Goal: Information Seeking & Learning: Learn about a topic

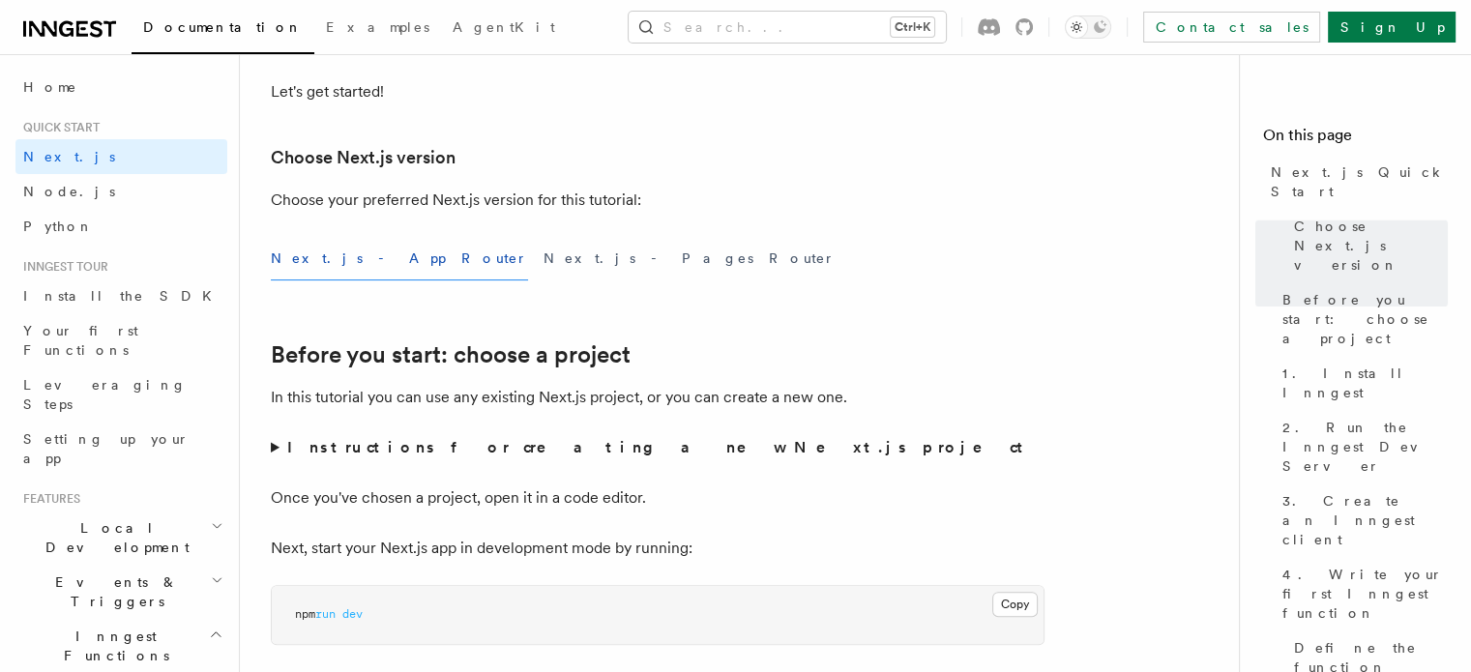
scroll to position [332, 0]
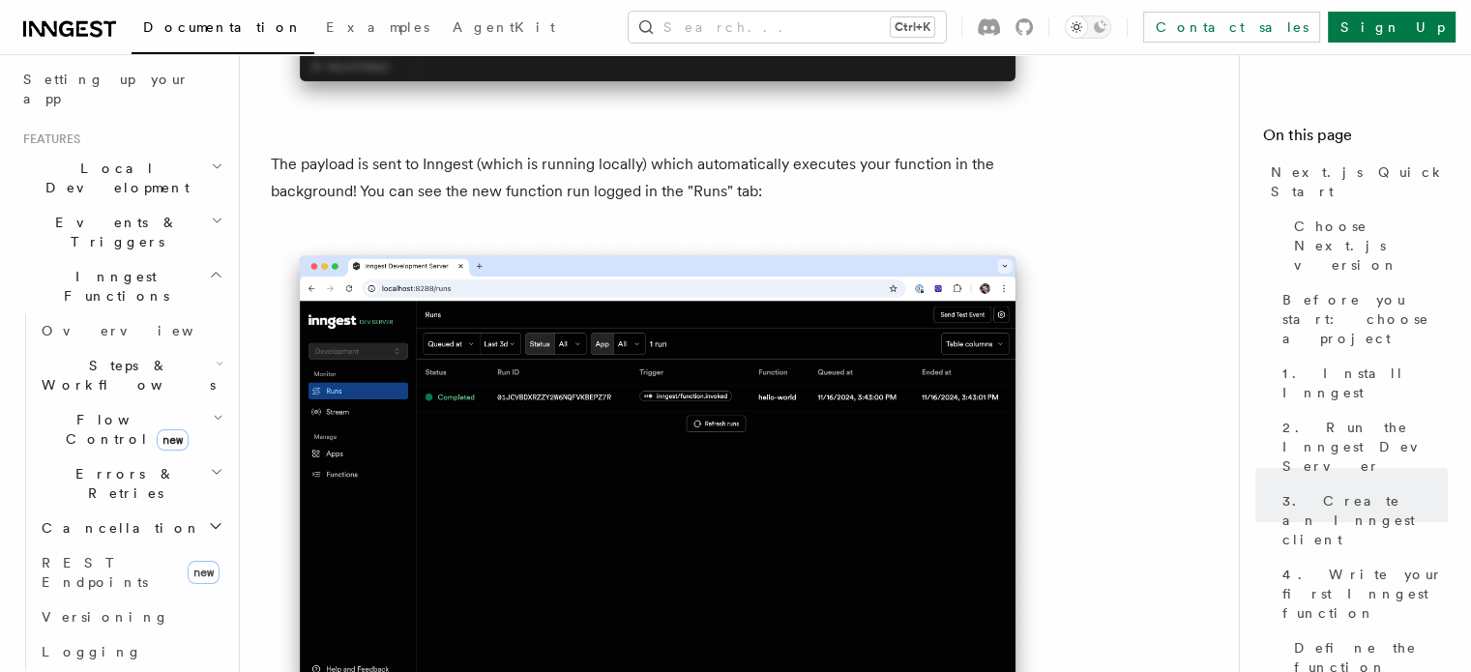
scroll to position [360, 0]
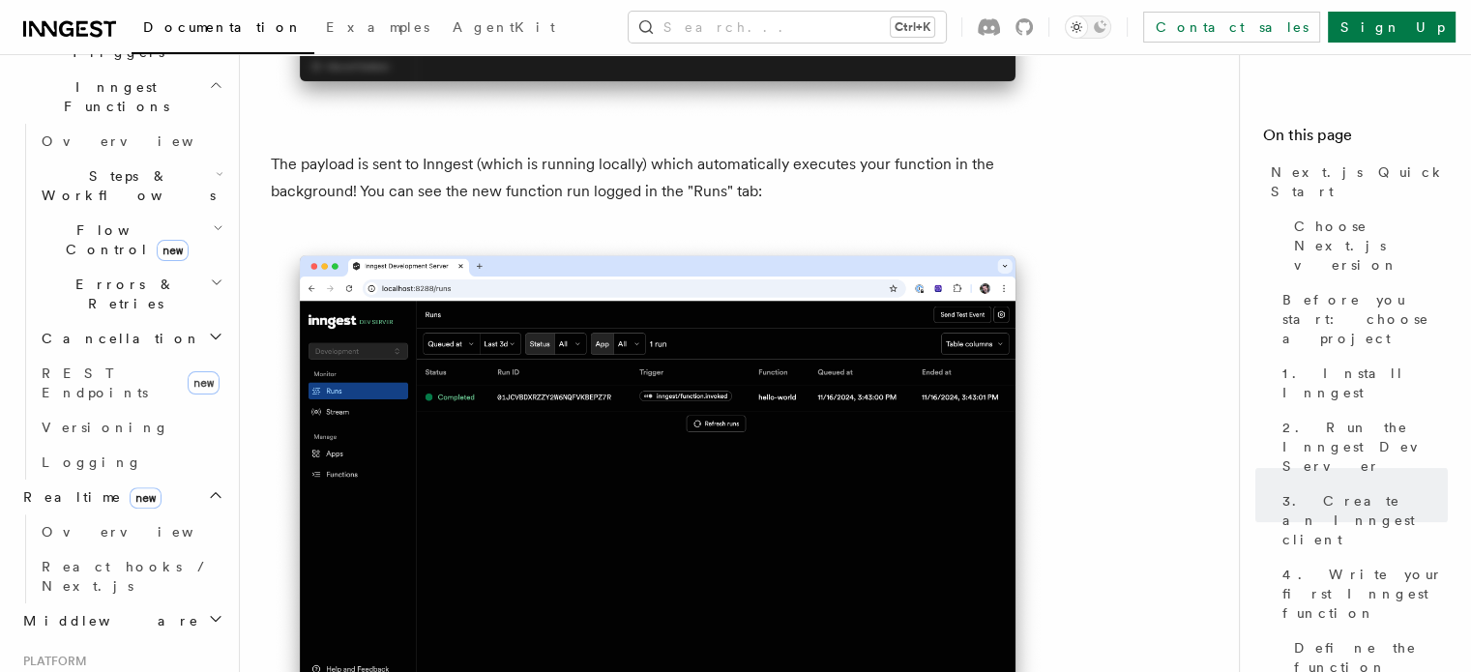
scroll to position [555, 0]
click at [99, 553] on span "React hooks / Next.js" at bounding box center [127, 570] width 171 height 35
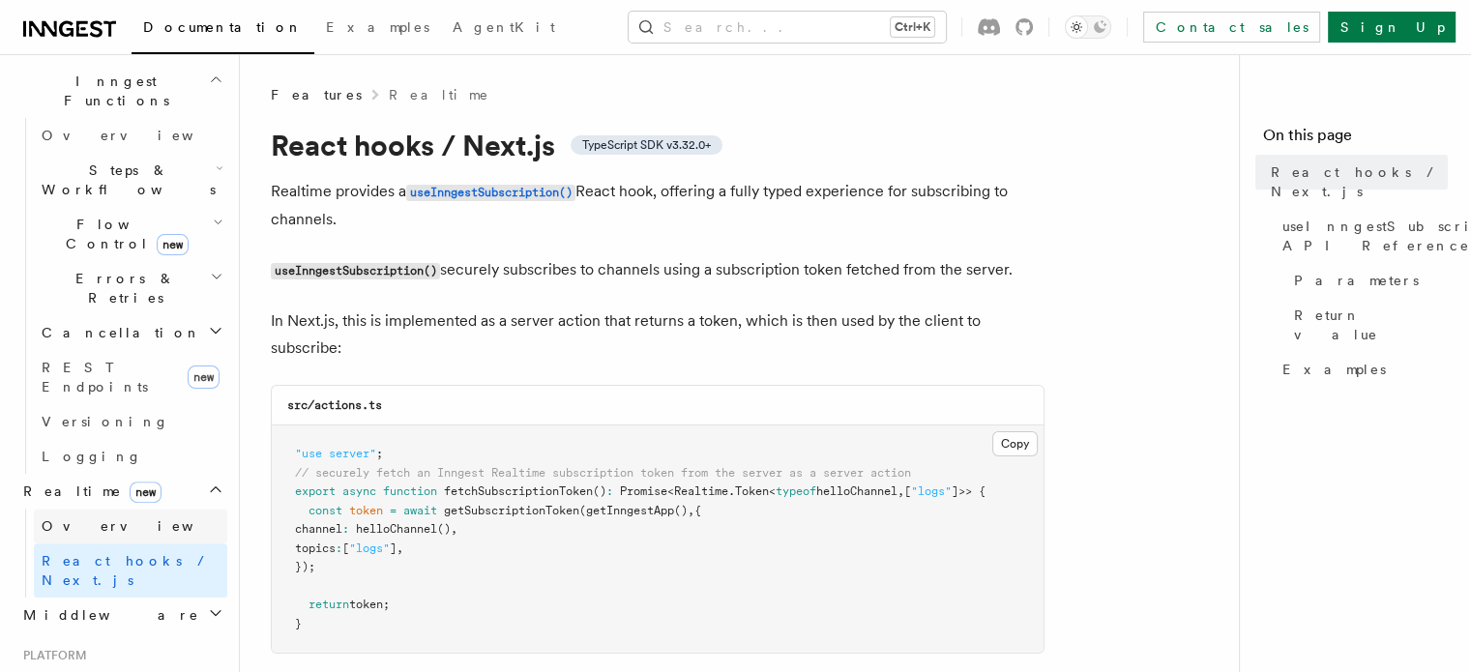
click at [77, 518] on span "Overview" at bounding box center [141, 525] width 199 height 15
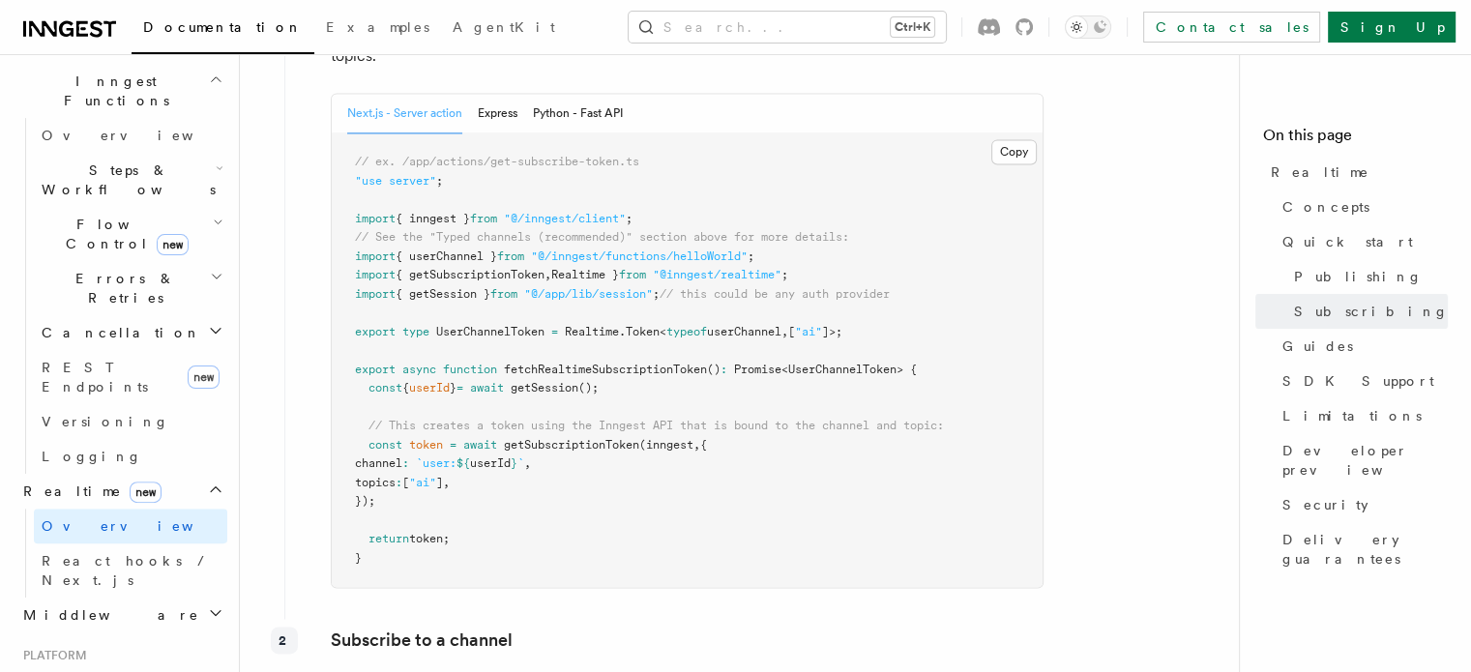
scroll to position [2784, 0]
click at [595, 115] on button "Python - Fast API" at bounding box center [578, 114] width 90 height 40
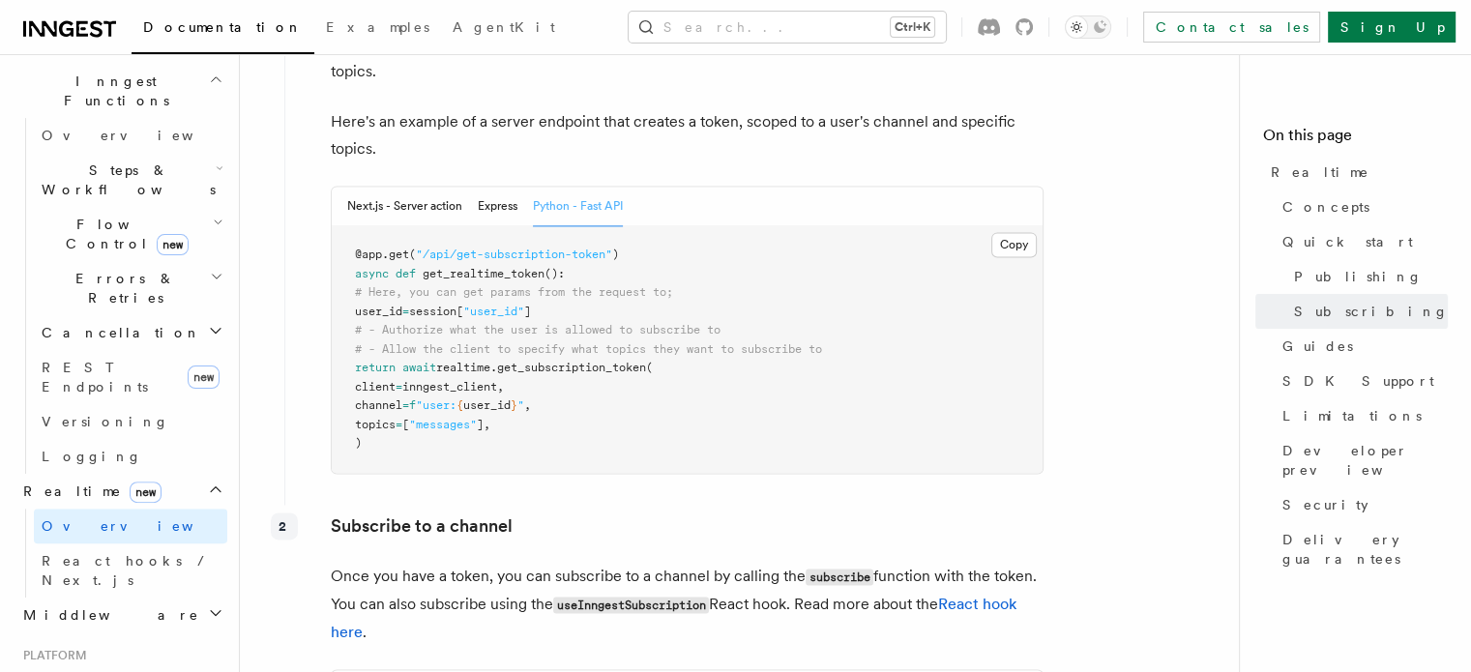
scroll to position [2688, 0]
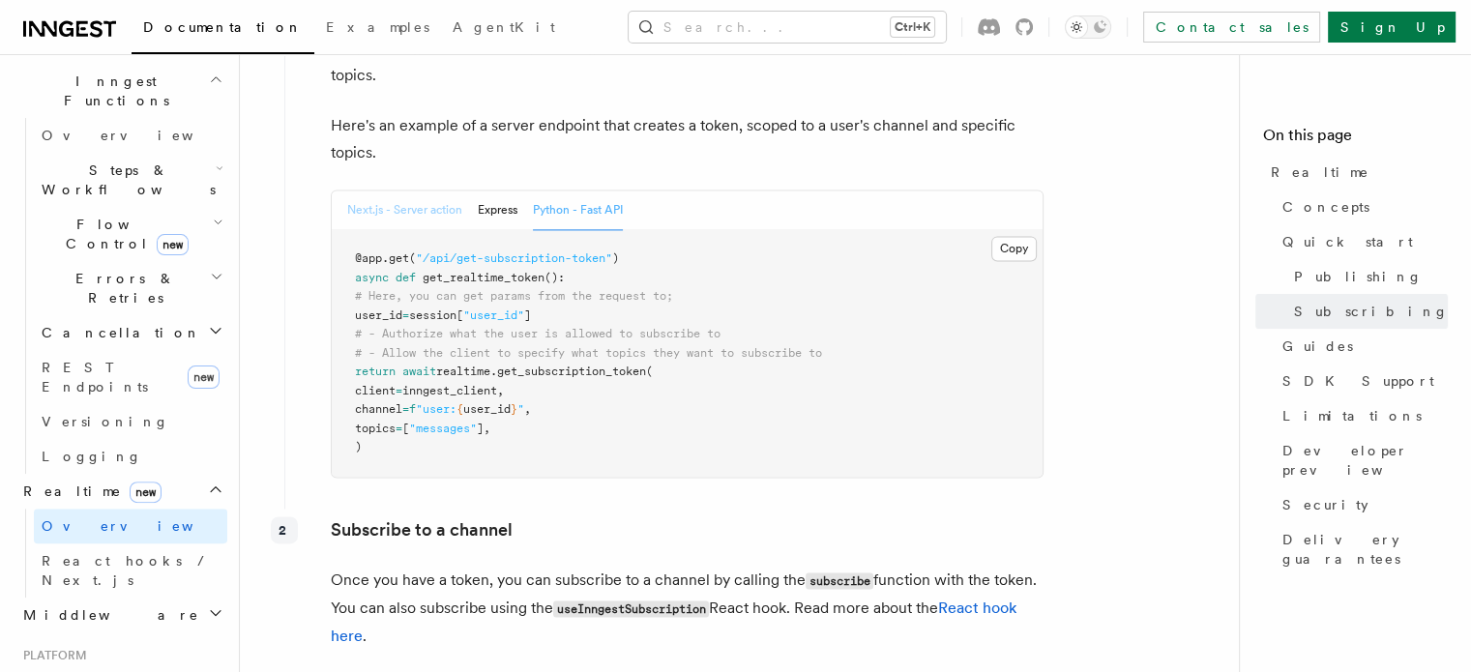
click at [408, 215] on button "Next.js - Server action" at bounding box center [404, 210] width 115 height 40
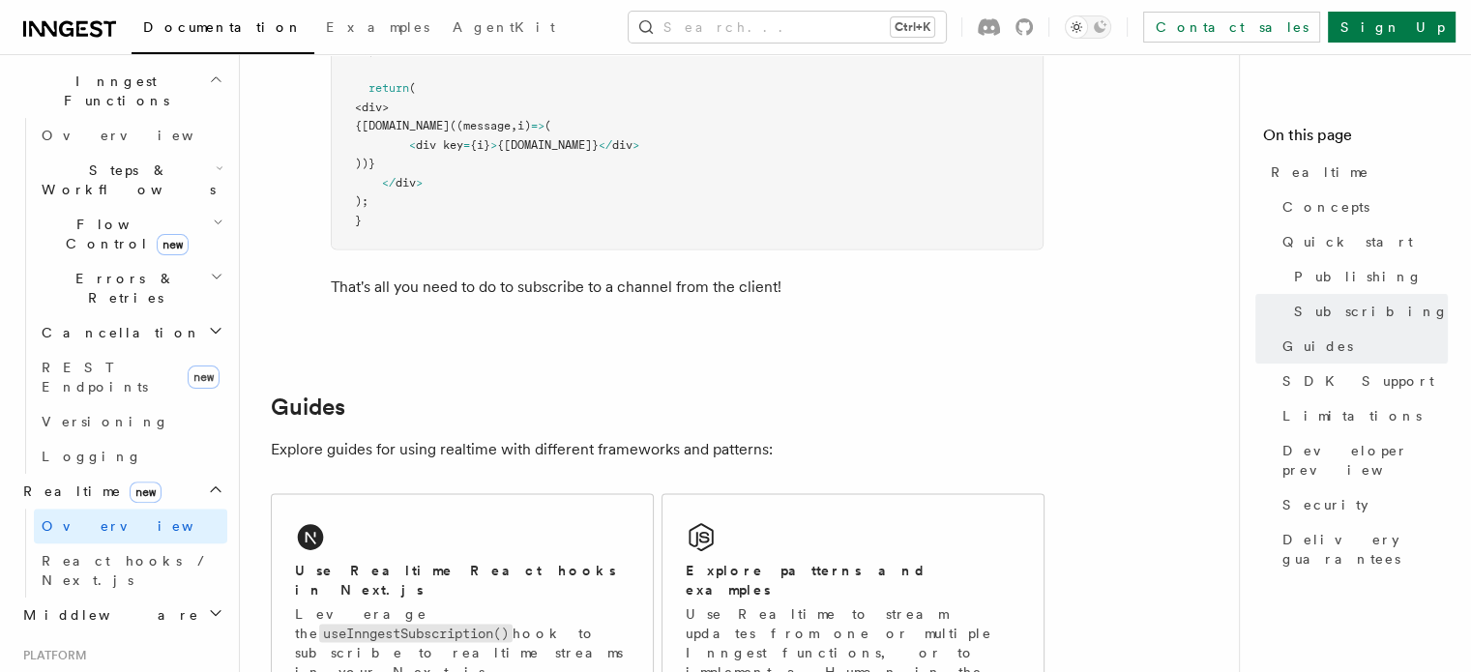
scroll to position [3848, 0]
click at [195, 597] on h2 "Middleware" at bounding box center [121, 614] width 212 height 35
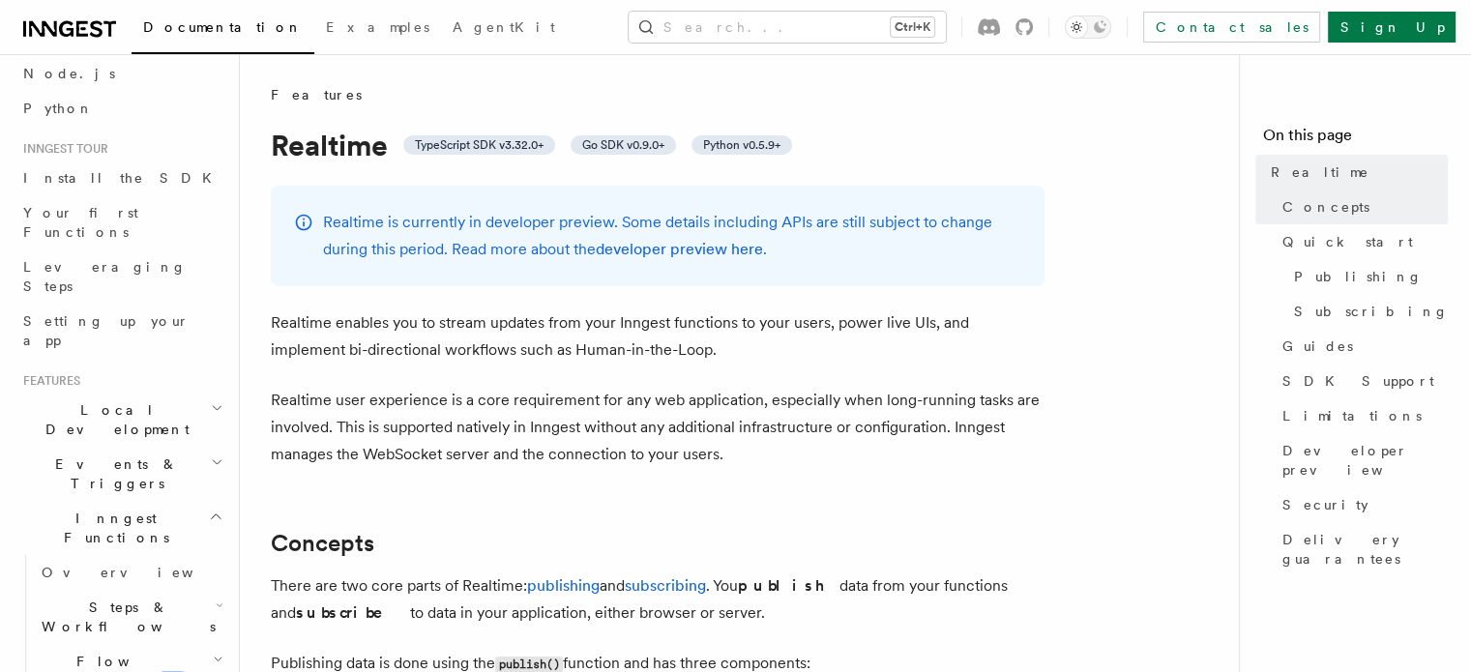
scroll to position [0, 0]
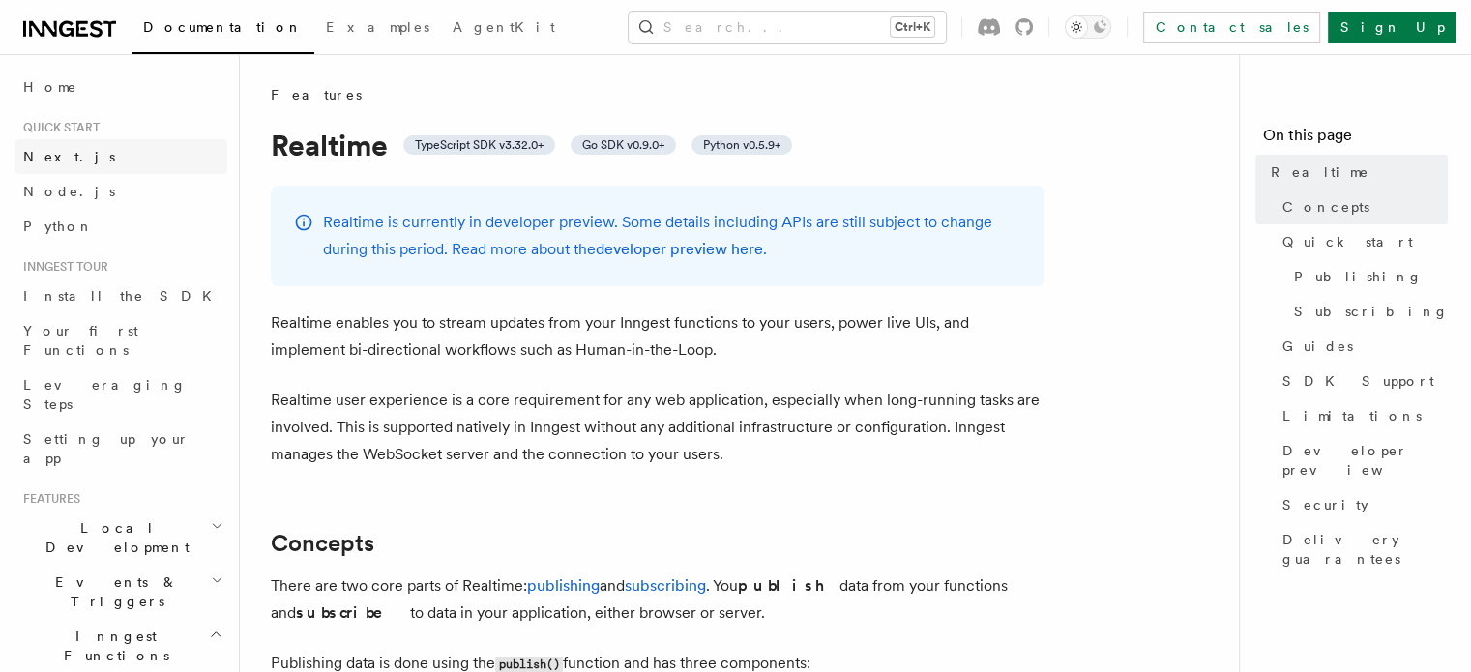
click at [44, 157] on span "Next.js" at bounding box center [69, 156] width 92 height 15
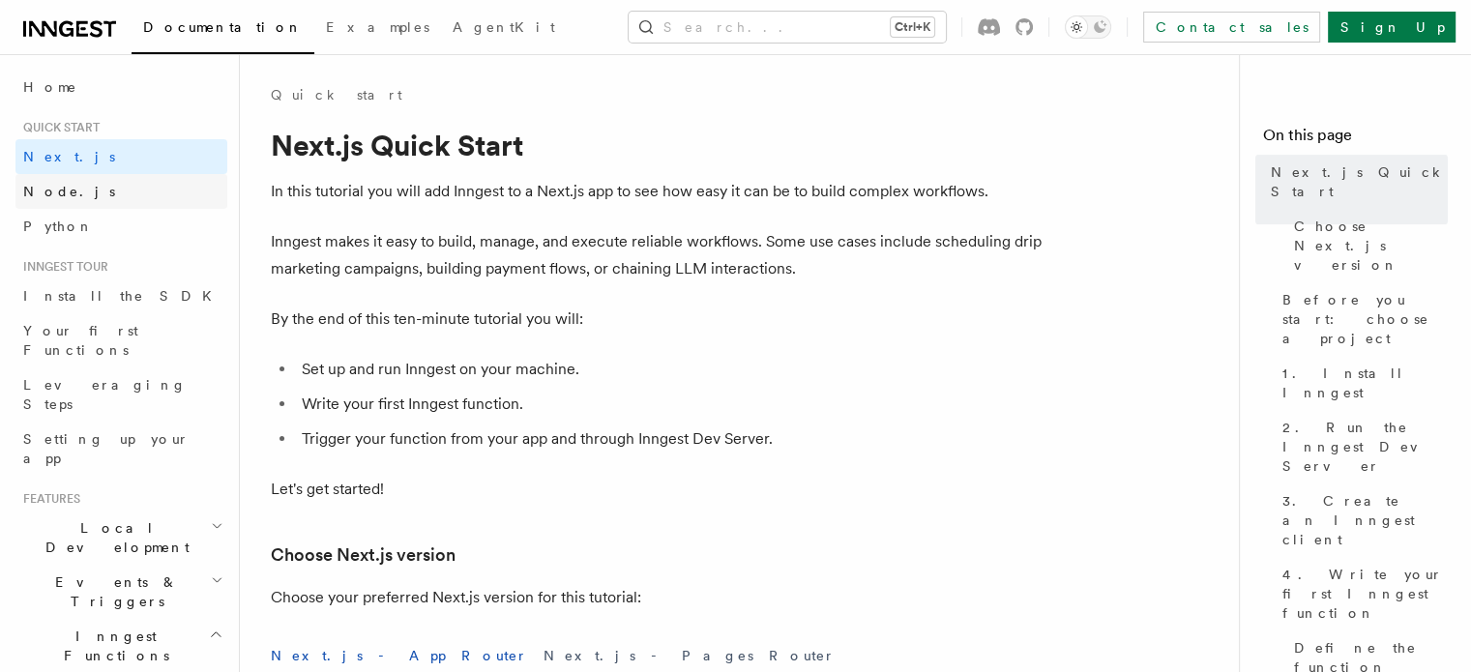
click at [46, 191] on span "Node.js" at bounding box center [69, 191] width 92 height 15
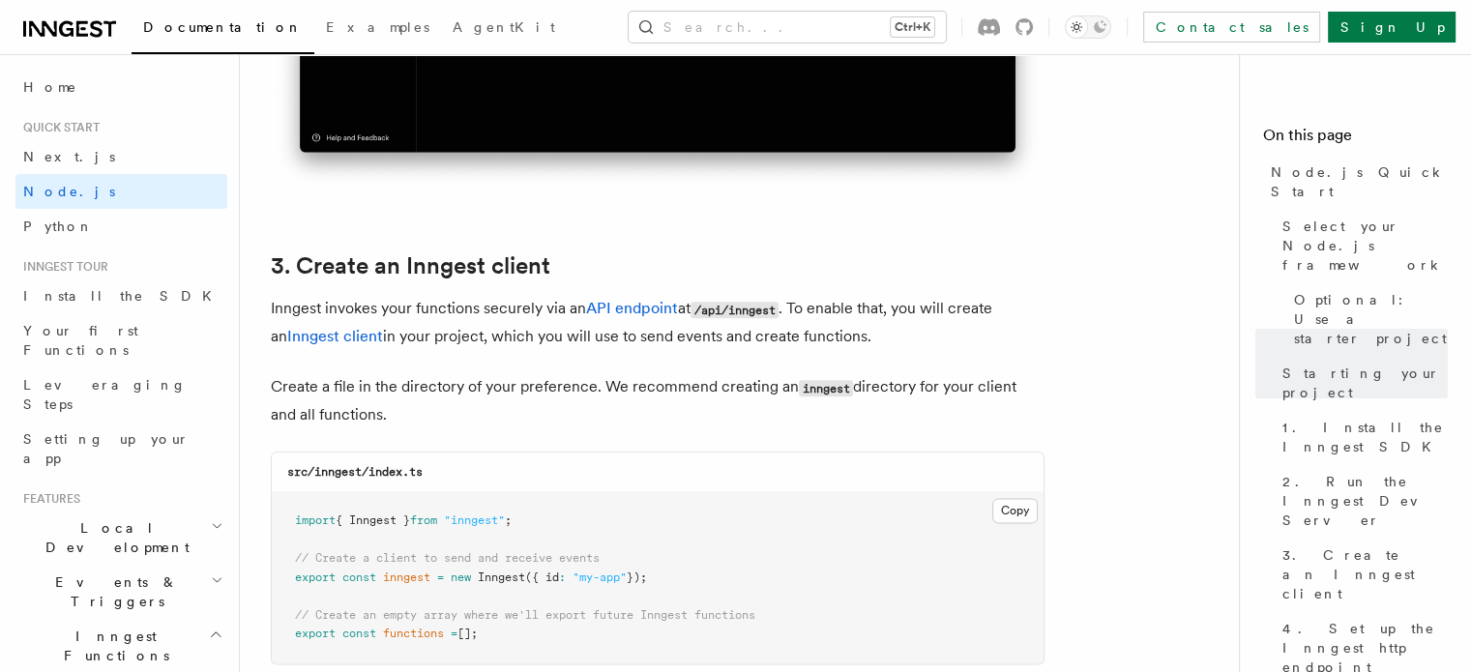
scroll to position [2313, 0]
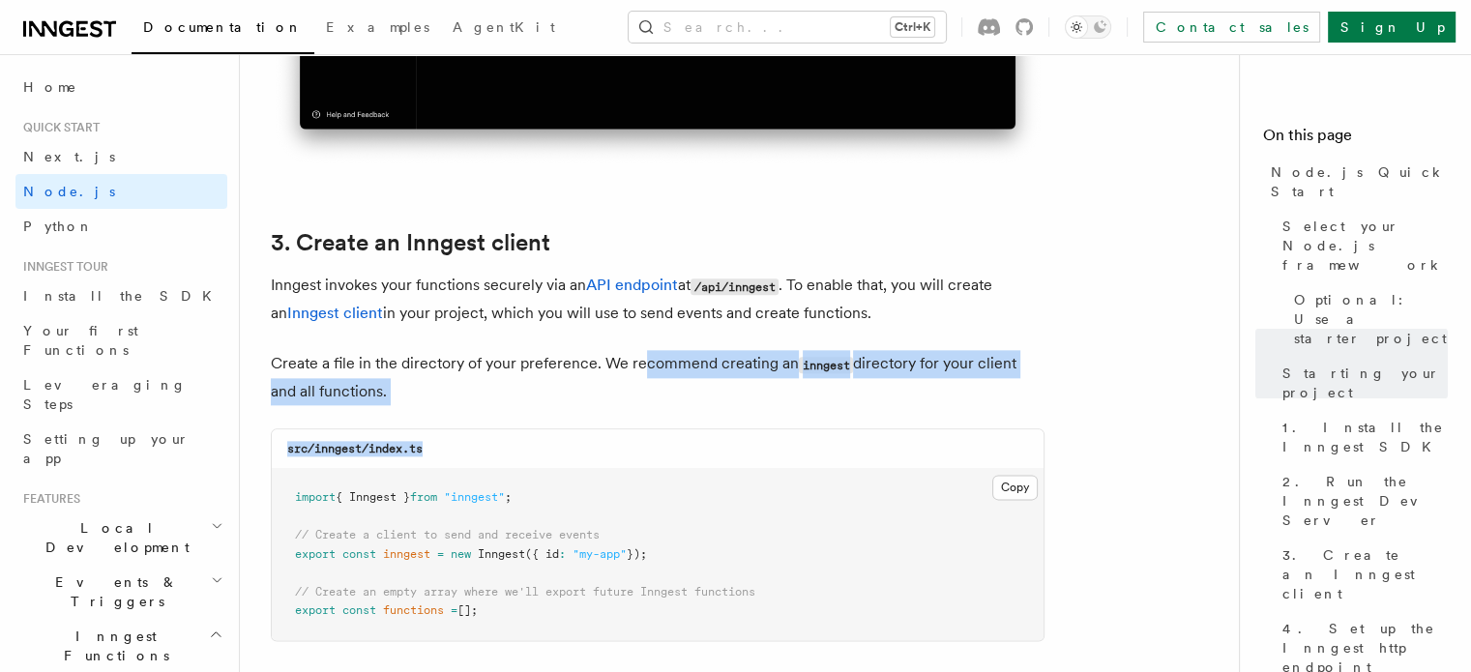
drag, startPoint x: 524, startPoint y: 425, endPoint x: 640, endPoint y: 344, distance: 141.6
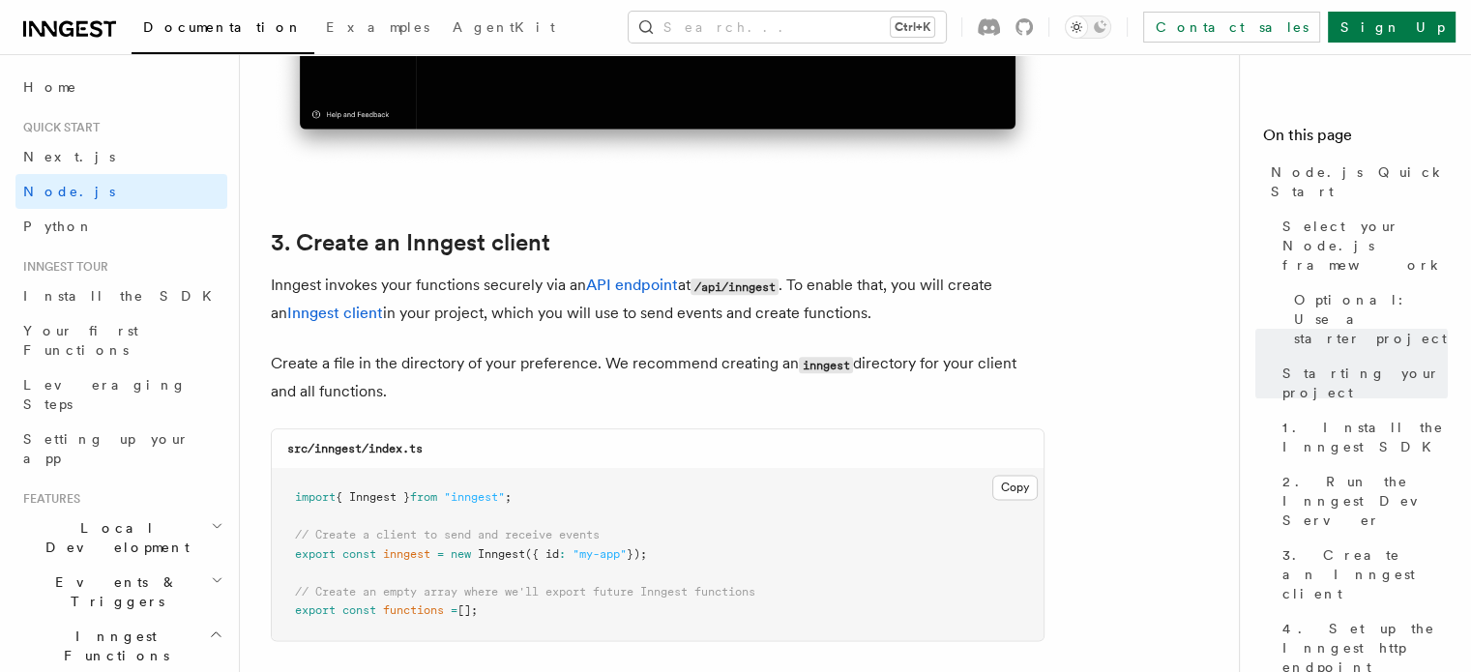
click at [572, 366] on p "Create a file in the directory of your preference. We recommend creating an inn…" at bounding box center [657, 377] width 773 height 55
click at [48, 217] on span "Python" at bounding box center [58, 226] width 71 height 19
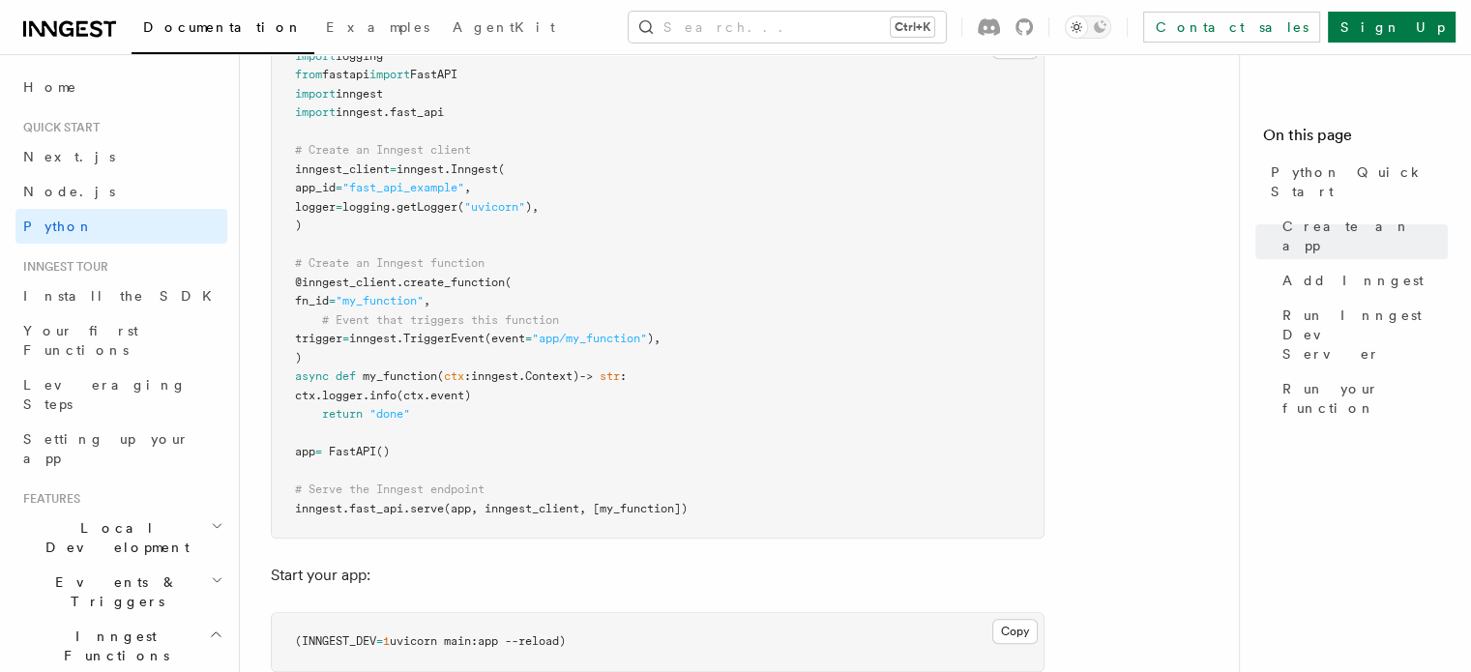
scroll to position [1455, 0]
click at [645, 508] on span "(app, inngest_client, [my_function])" at bounding box center [566, 508] width 244 height 14
click at [529, 502] on span "(app, inngest_client, [my_function])" at bounding box center [566, 508] width 244 height 14
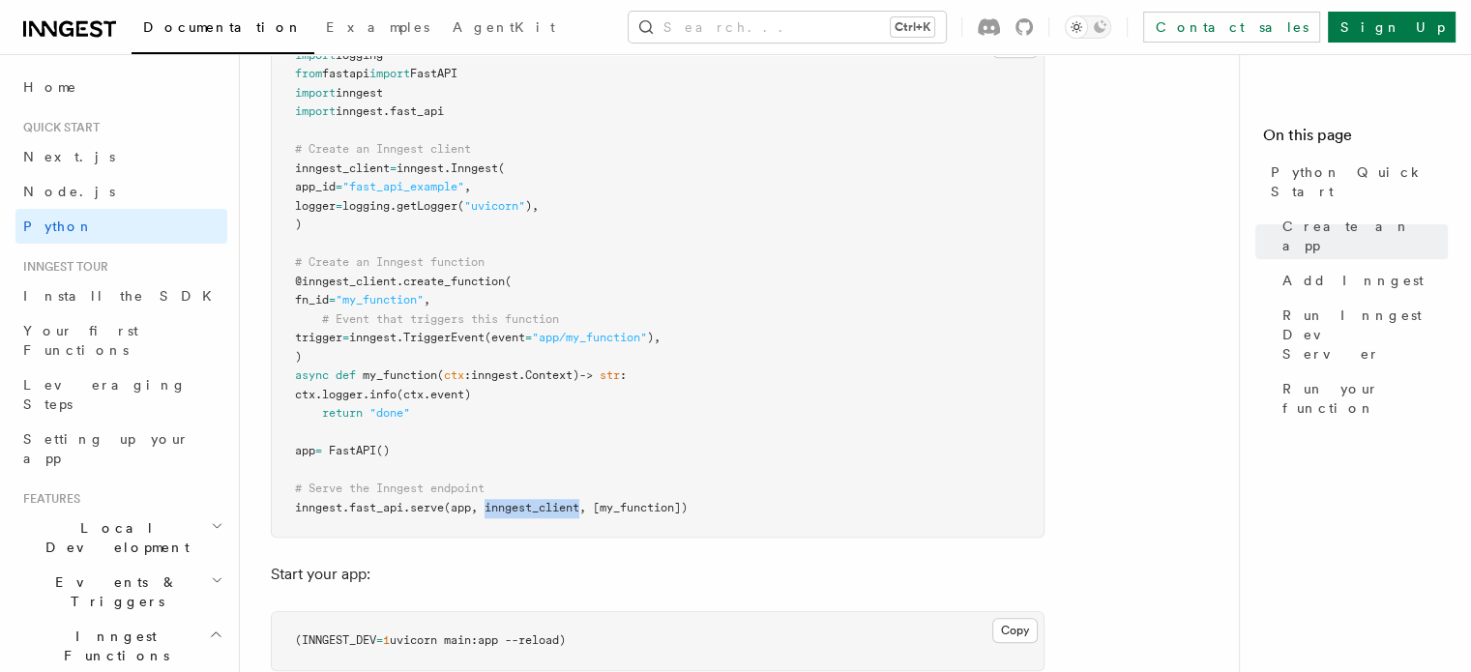
copy span "inngest_client"
click at [673, 308] on pre "import logging from fastapi import FastAPI import inngest import inngest . fast…" at bounding box center [658, 282] width 772 height 510
click at [662, 510] on span "(app, inngest_client, [my_function])" at bounding box center [566, 508] width 244 height 14
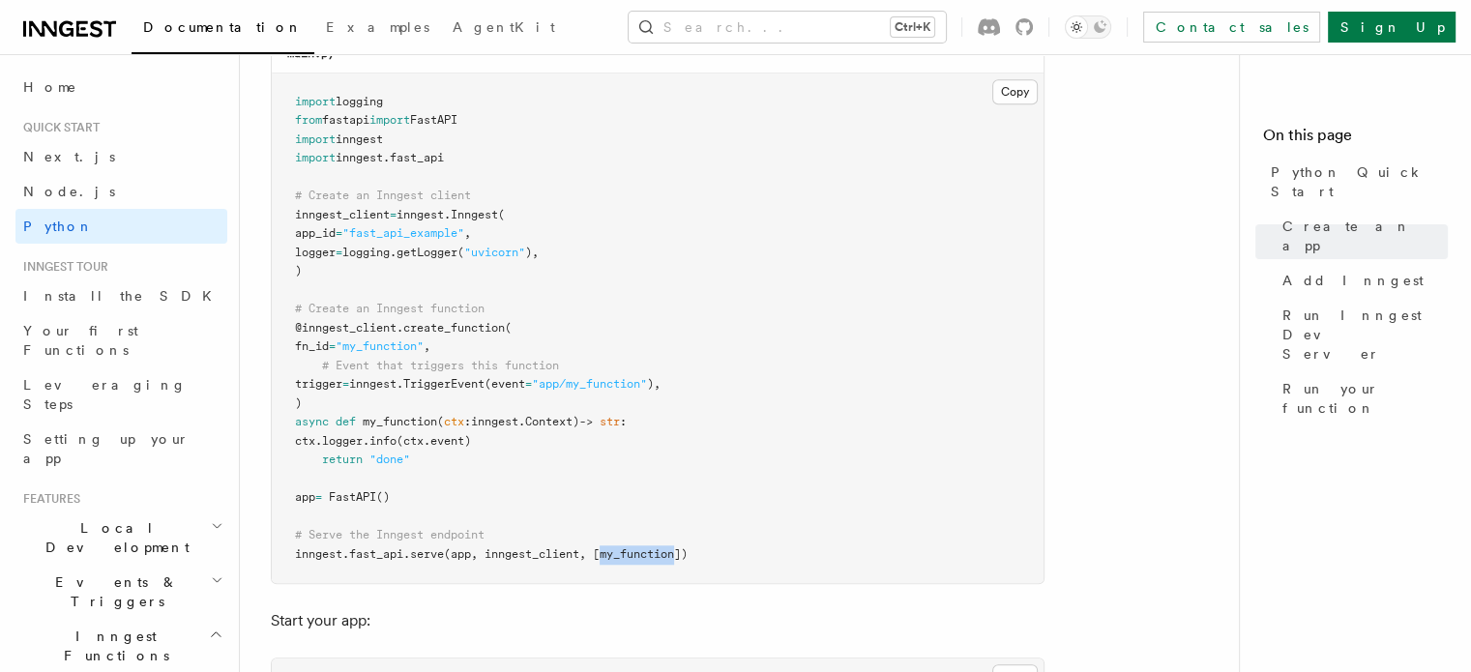
scroll to position [1412, 0]
copy span "my_function"
click at [738, 373] on pre "import logging from fastapi import FastAPI import inngest import inngest . fast…" at bounding box center [658, 326] width 772 height 510
click at [773, 357] on pre "import logging from fastapi import FastAPI import inngest import inngest . fast…" at bounding box center [658, 326] width 772 height 510
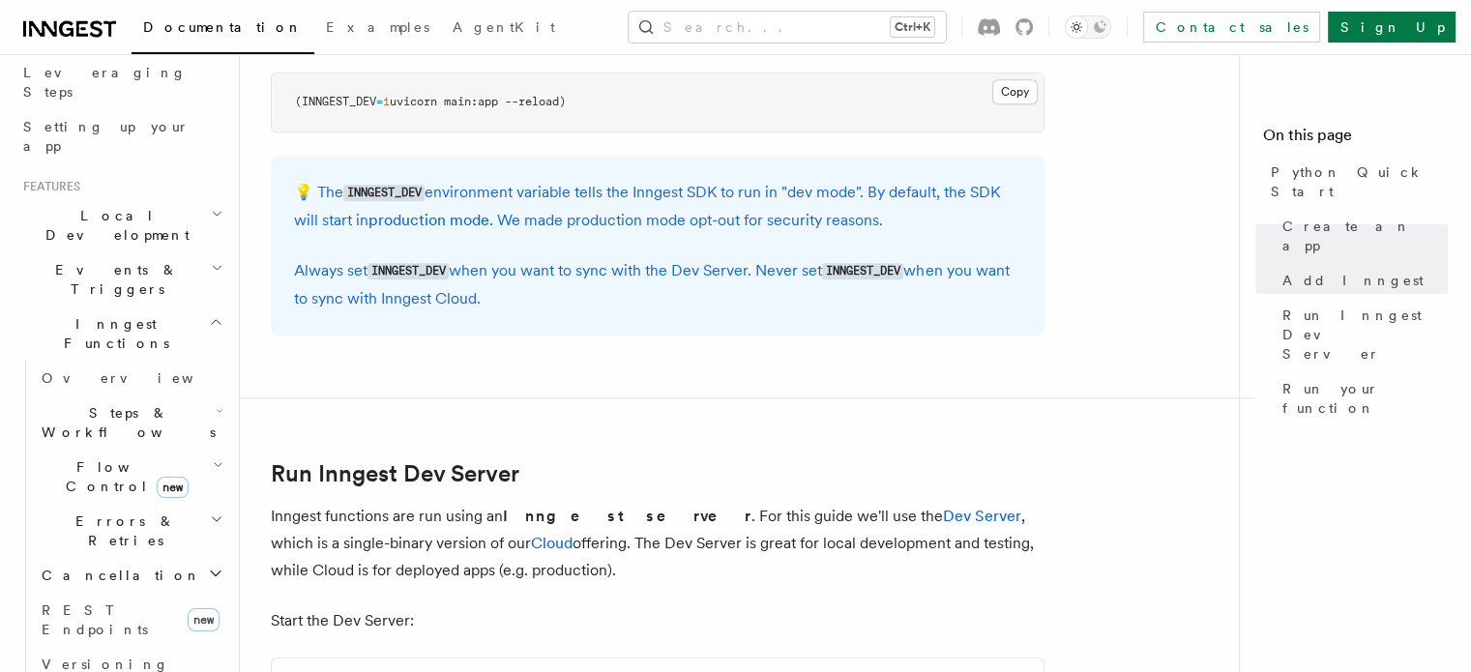
scroll to position [313, 0]
click at [71, 456] on span "Flow Control new" at bounding box center [123, 475] width 179 height 39
click at [75, 456] on span "Flow Control new" at bounding box center [123, 475] width 179 height 39
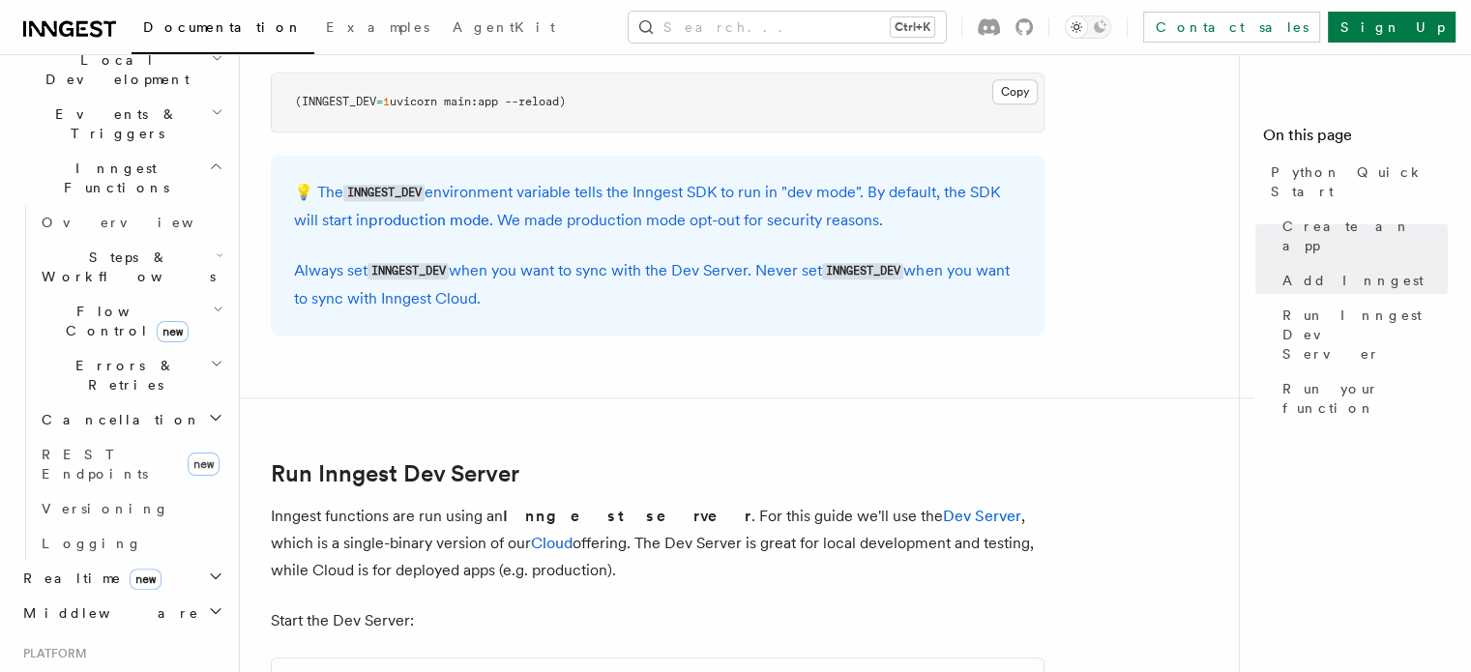
scroll to position [476, 0]
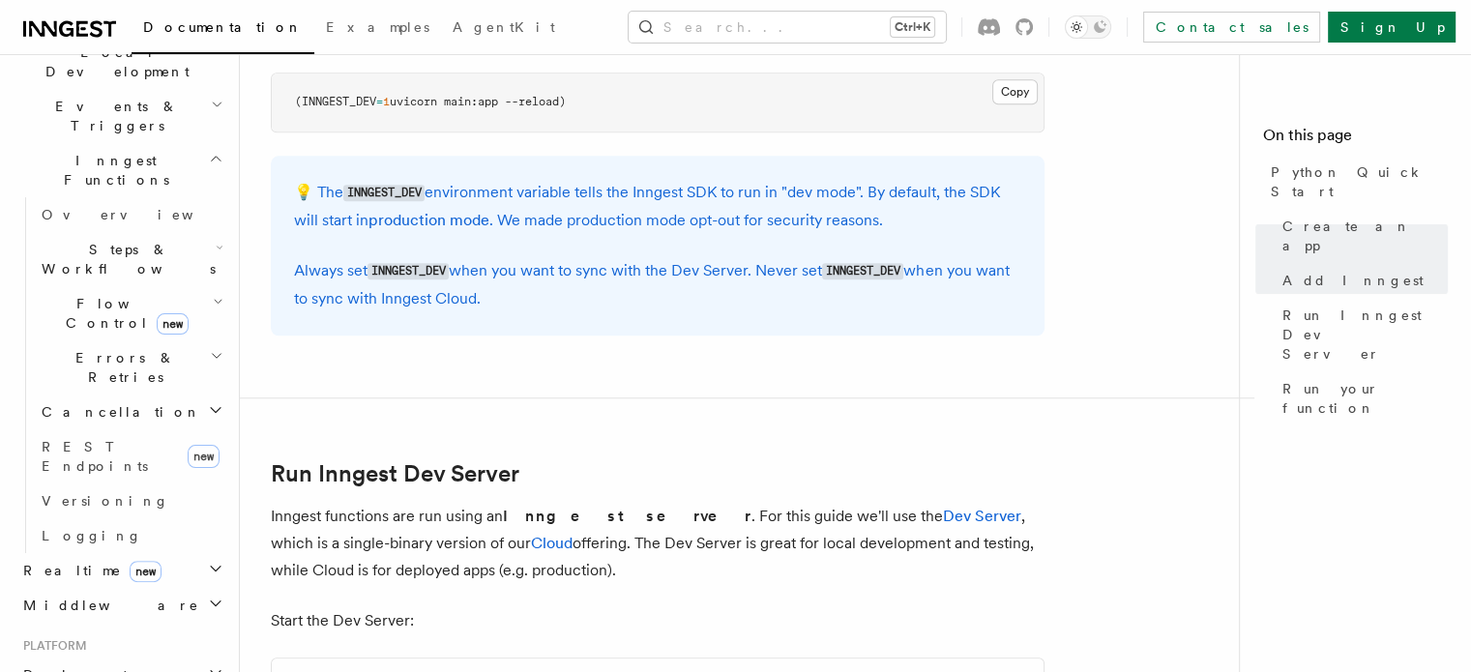
click at [73, 665] on span "Deployment" at bounding box center [71, 674] width 112 height 19
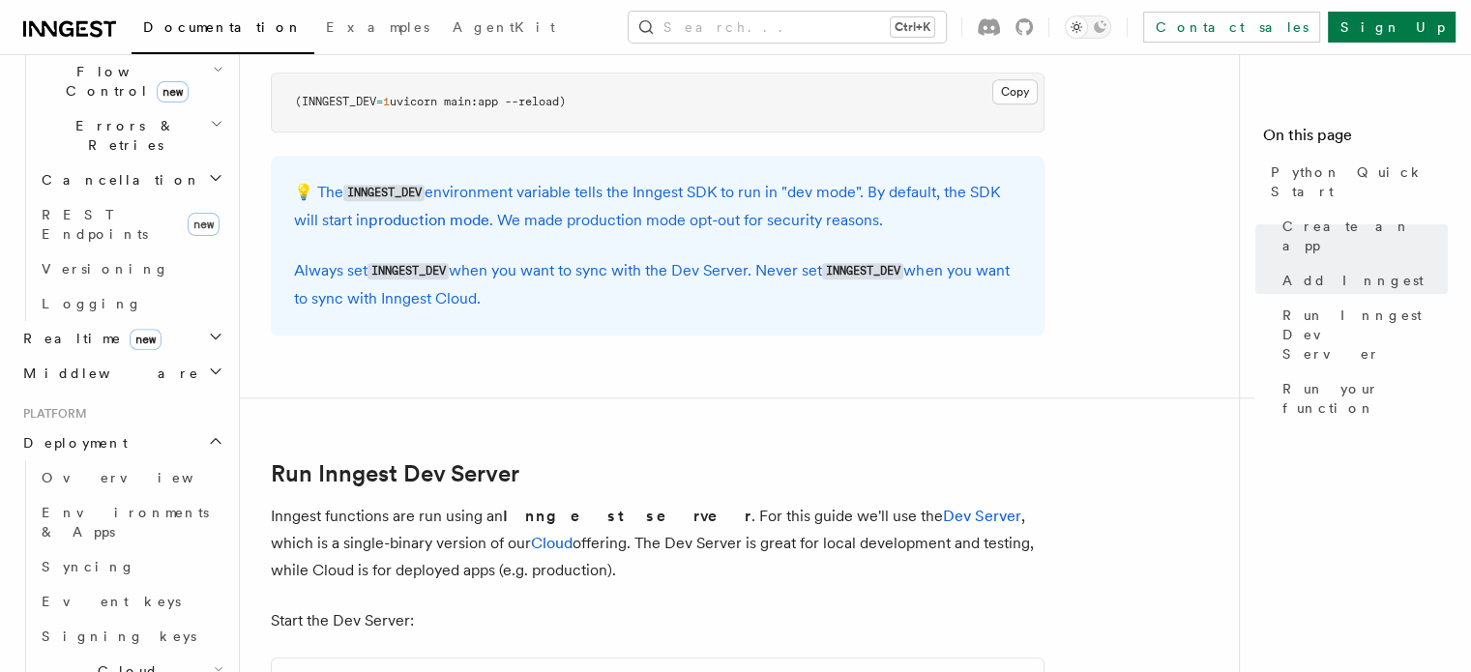
scroll to position [712, 0]
click at [77, 464] on span "Overview" at bounding box center [141, 473] width 199 height 19
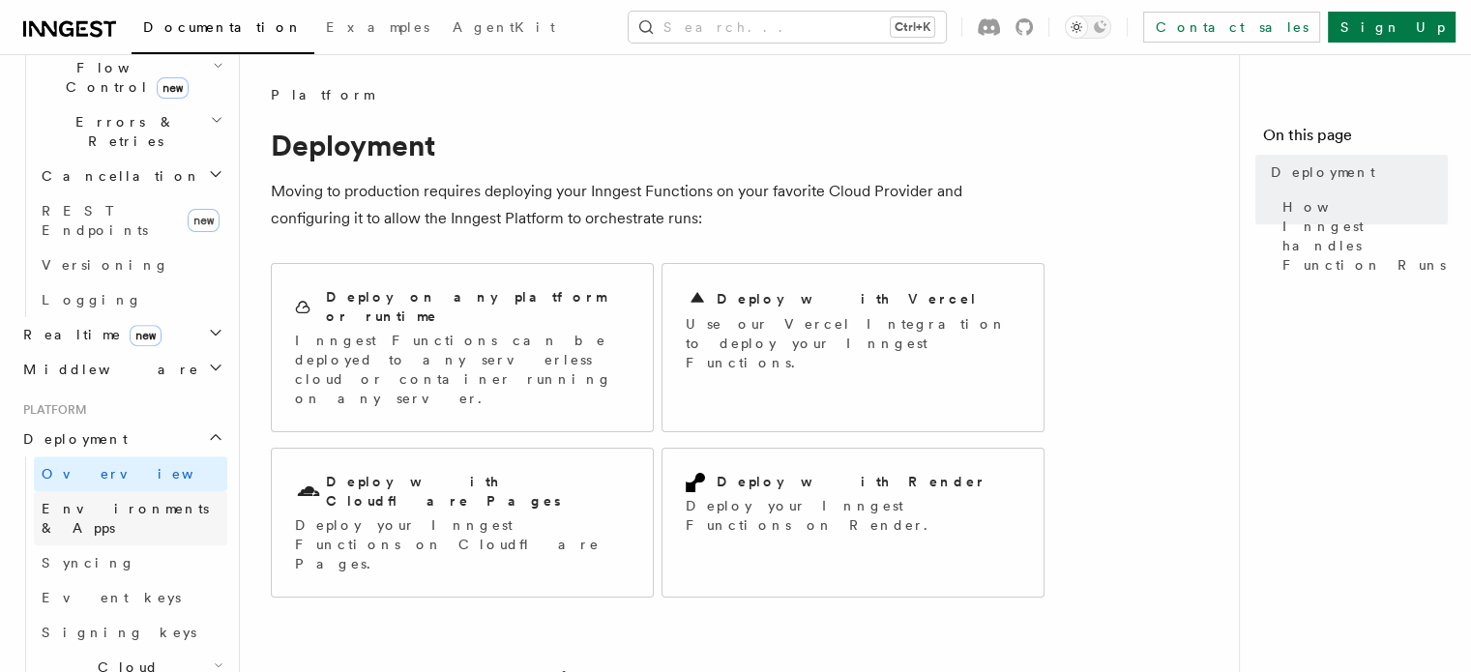
click at [77, 501] on span "Environments & Apps" at bounding box center [125, 518] width 167 height 35
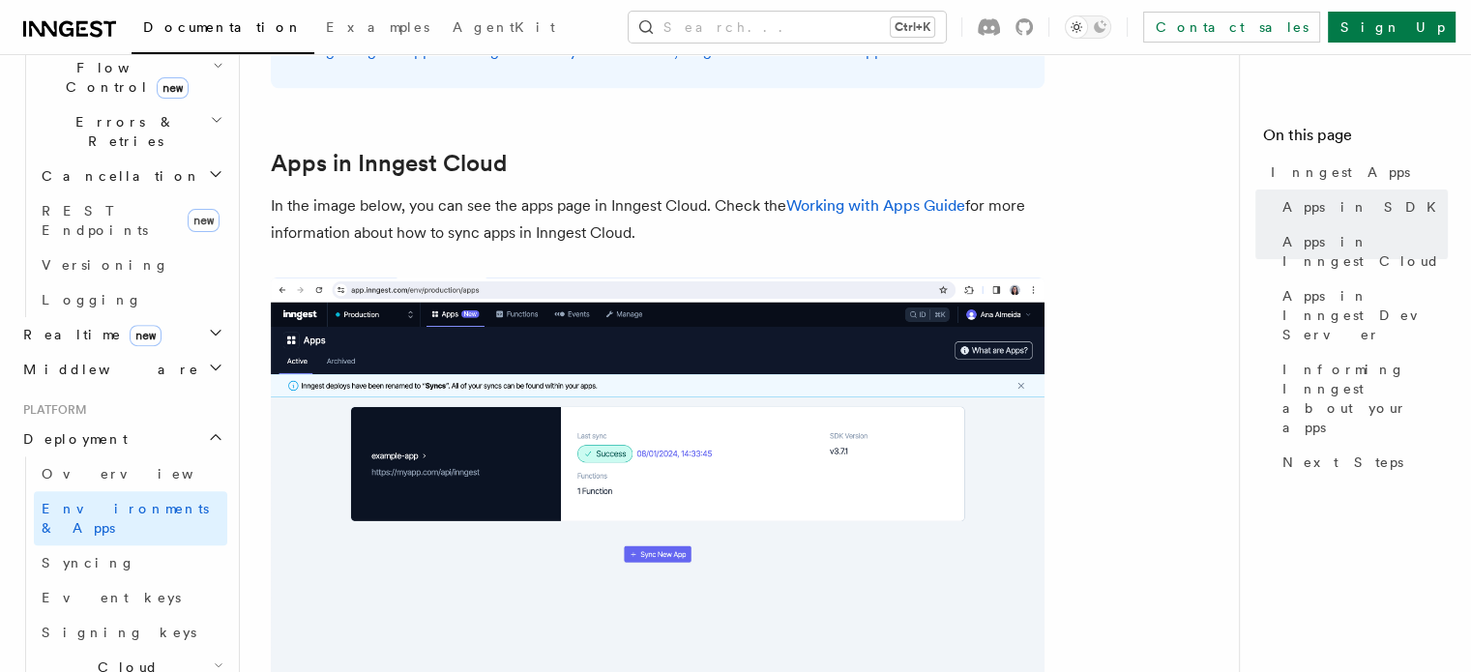
scroll to position [1539, 0]
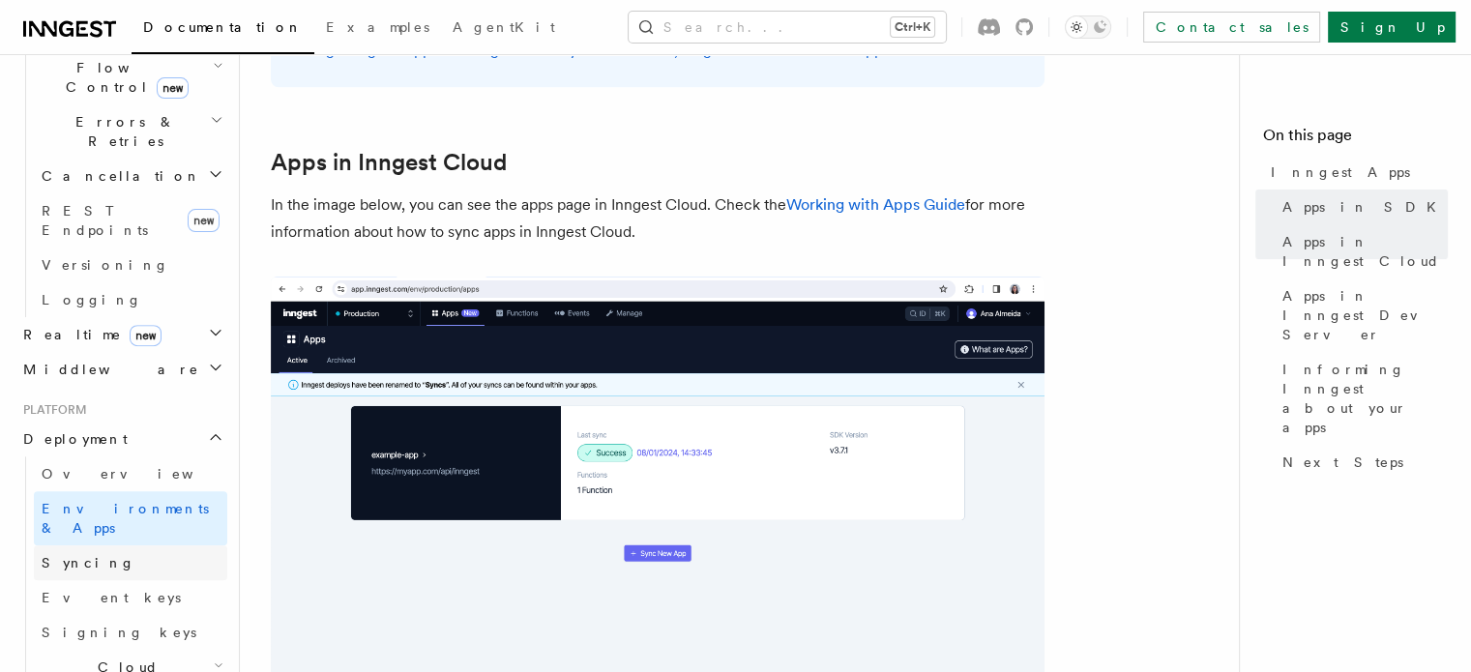
click at [73, 555] on span "Syncing" at bounding box center [89, 562] width 94 height 15
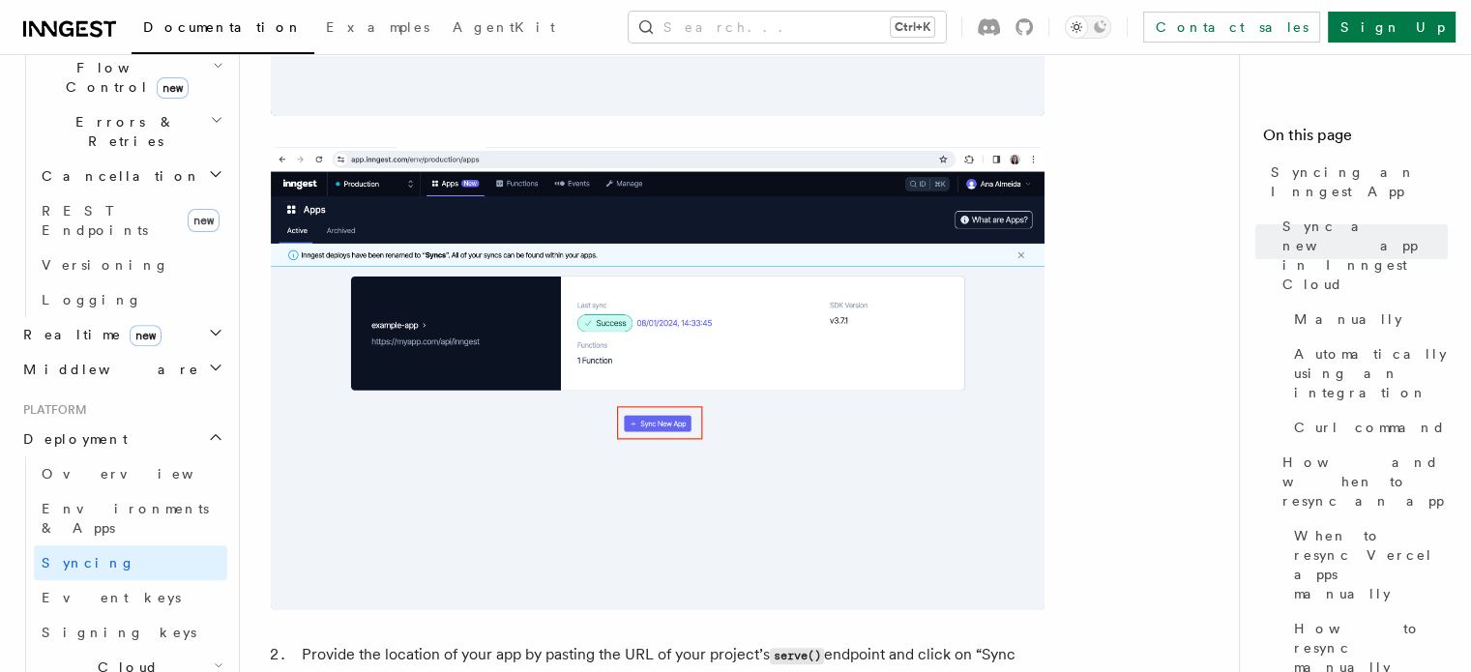
scroll to position [1018, 0]
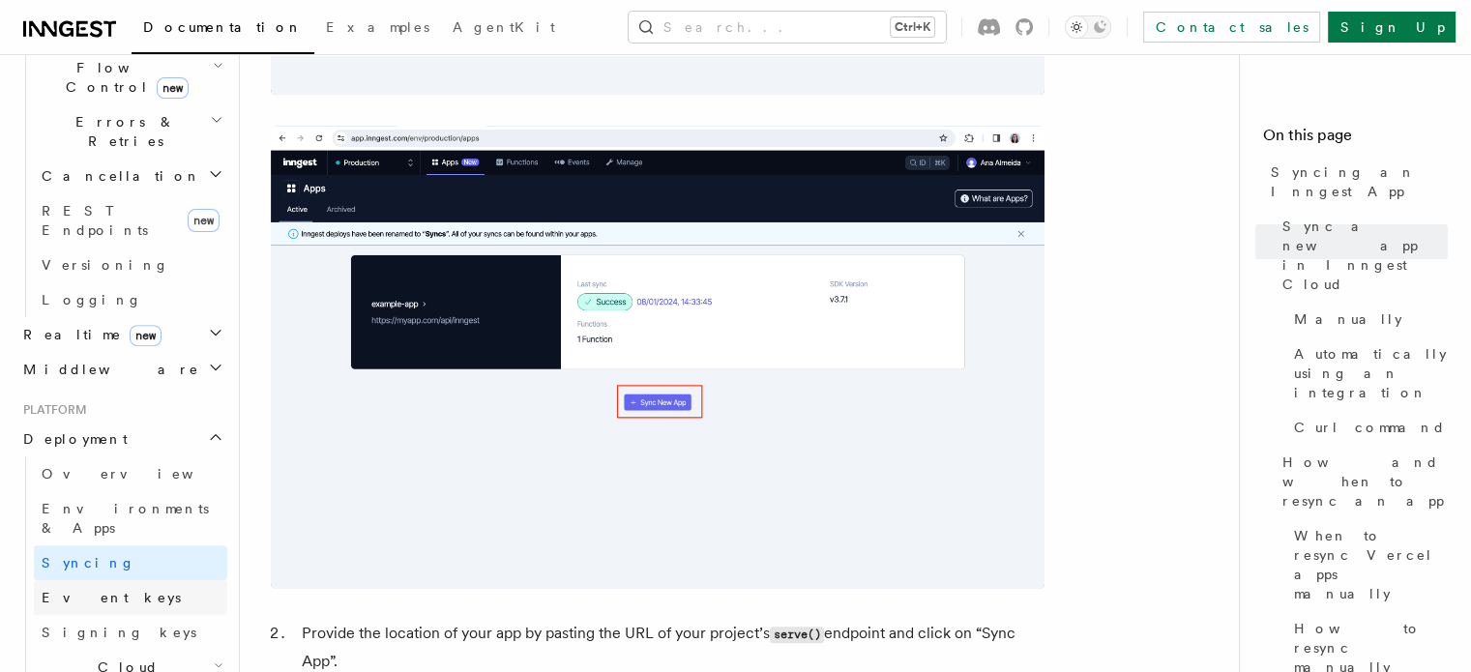
click at [71, 590] on span "Event keys" at bounding box center [111, 597] width 139 height 15
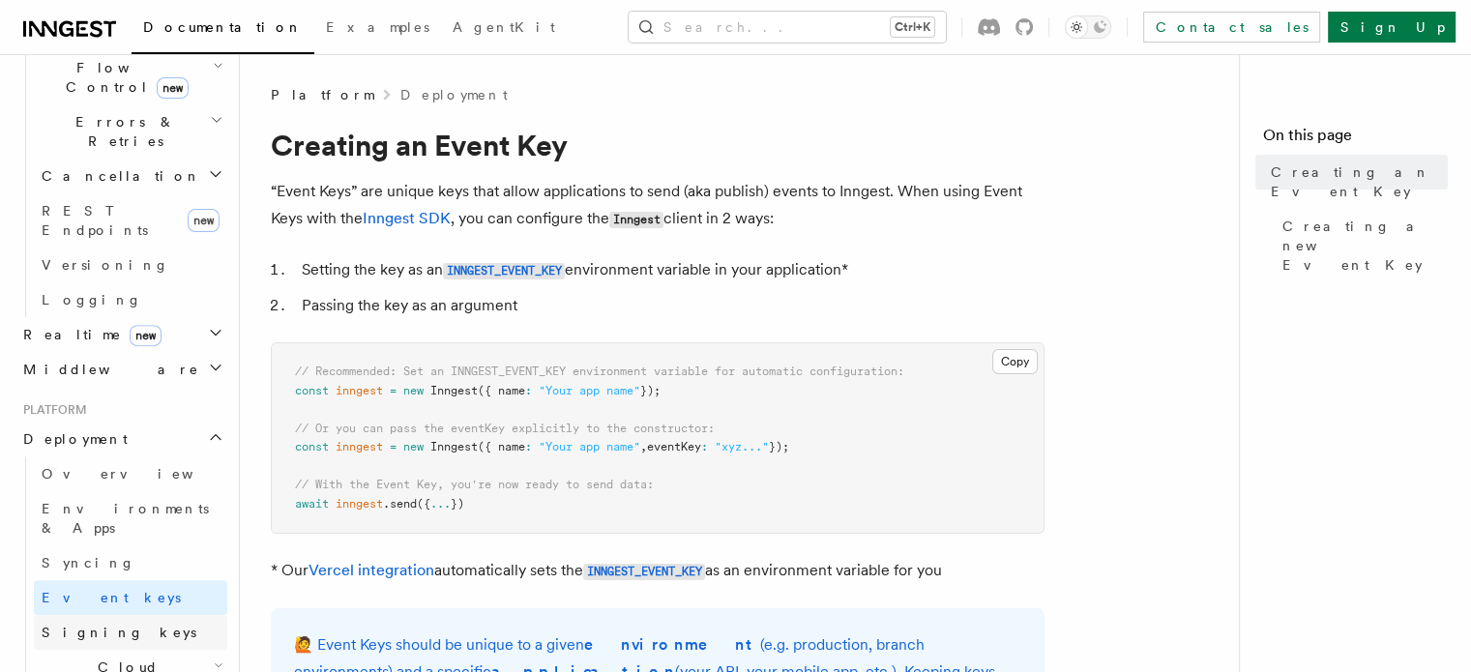
click at [69, 615] on link "Signing keys" at bounding box center [130, 632] width 193 height 35
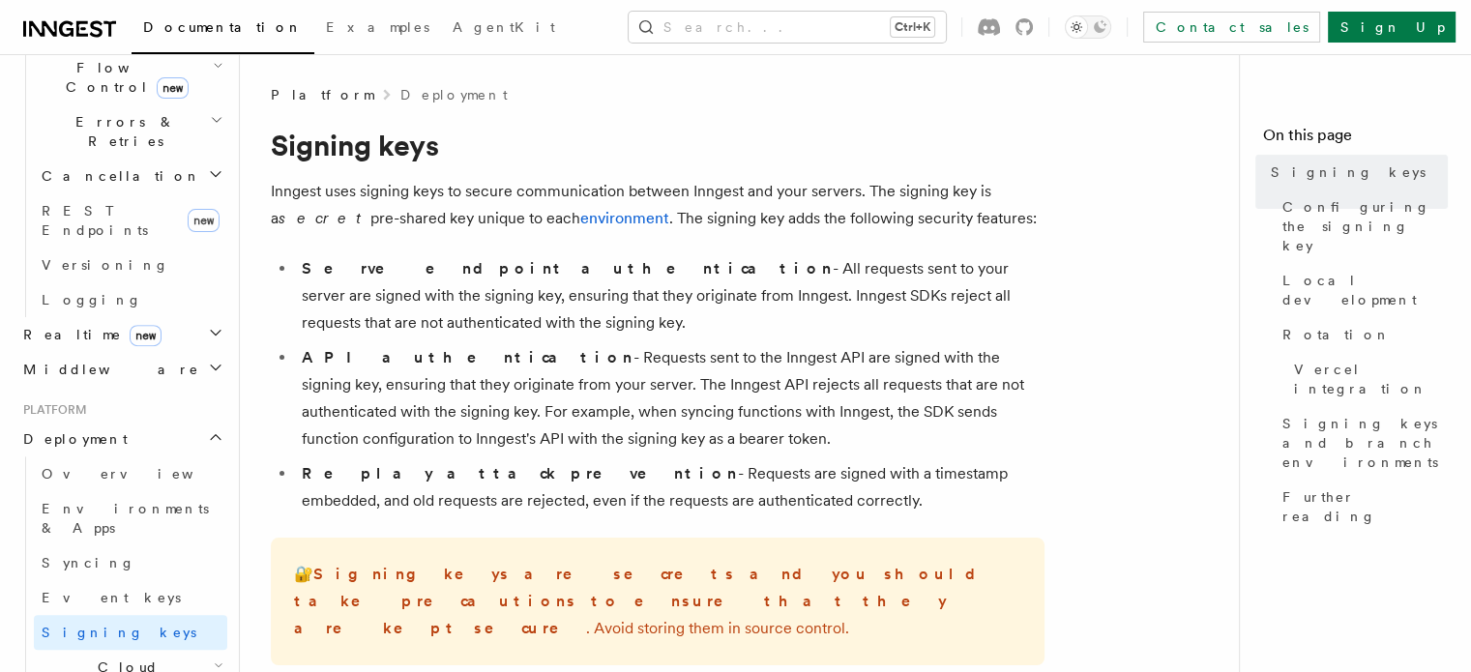
scroll to position [166, 0]
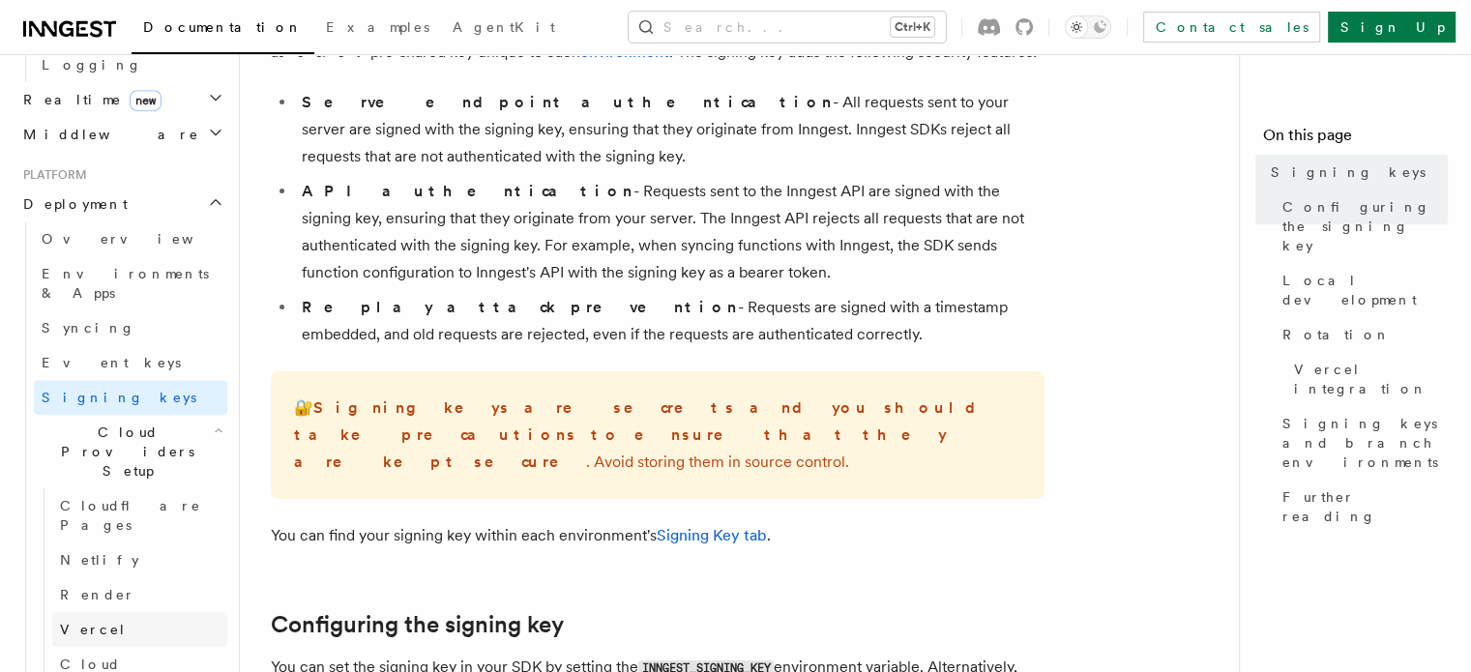
click at [73, 622] on span "Vercel" at bounding box center [93, 629] width 67 height 15
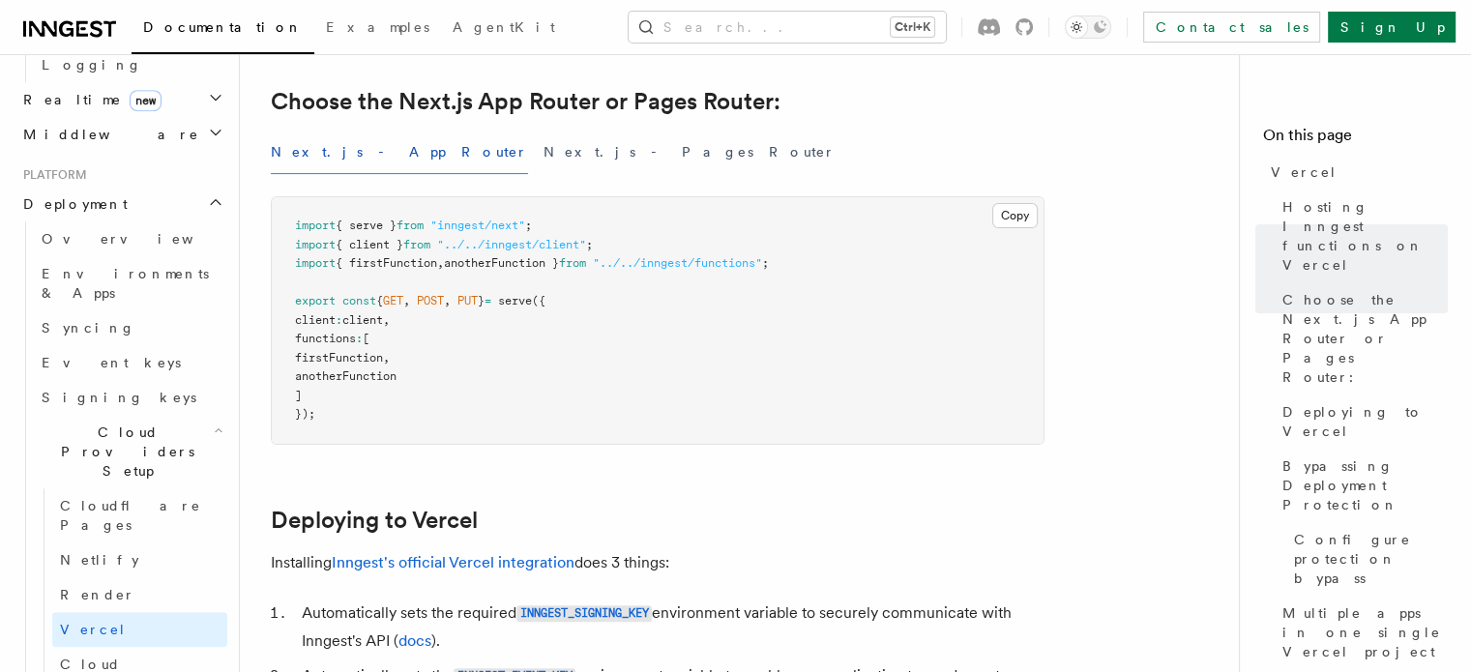
scroll to position [470, 0]
click at [532, 302] on span "serve" at bounding box center [515, 302] width 34 height 14
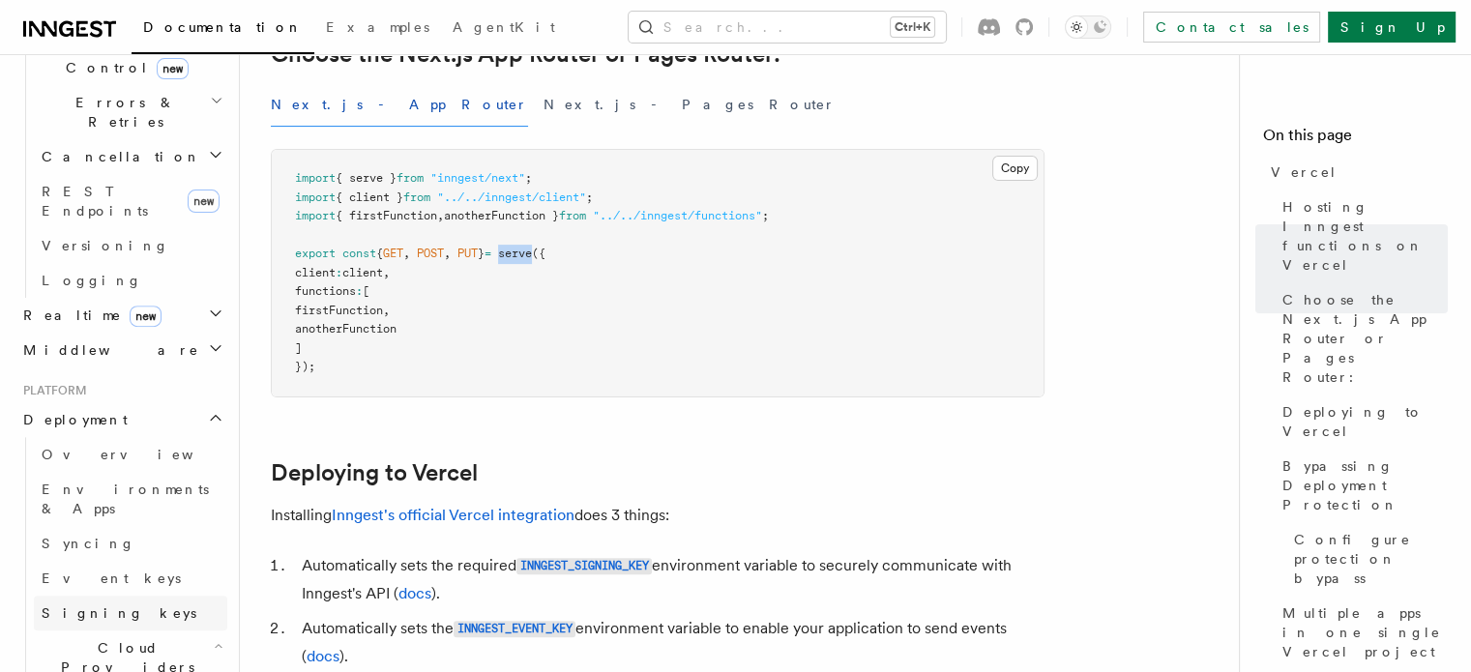
scroll to position [726, 0]
click at [80, 452] on span "Overview" at bounding box center [141, 459] width 199 height 15
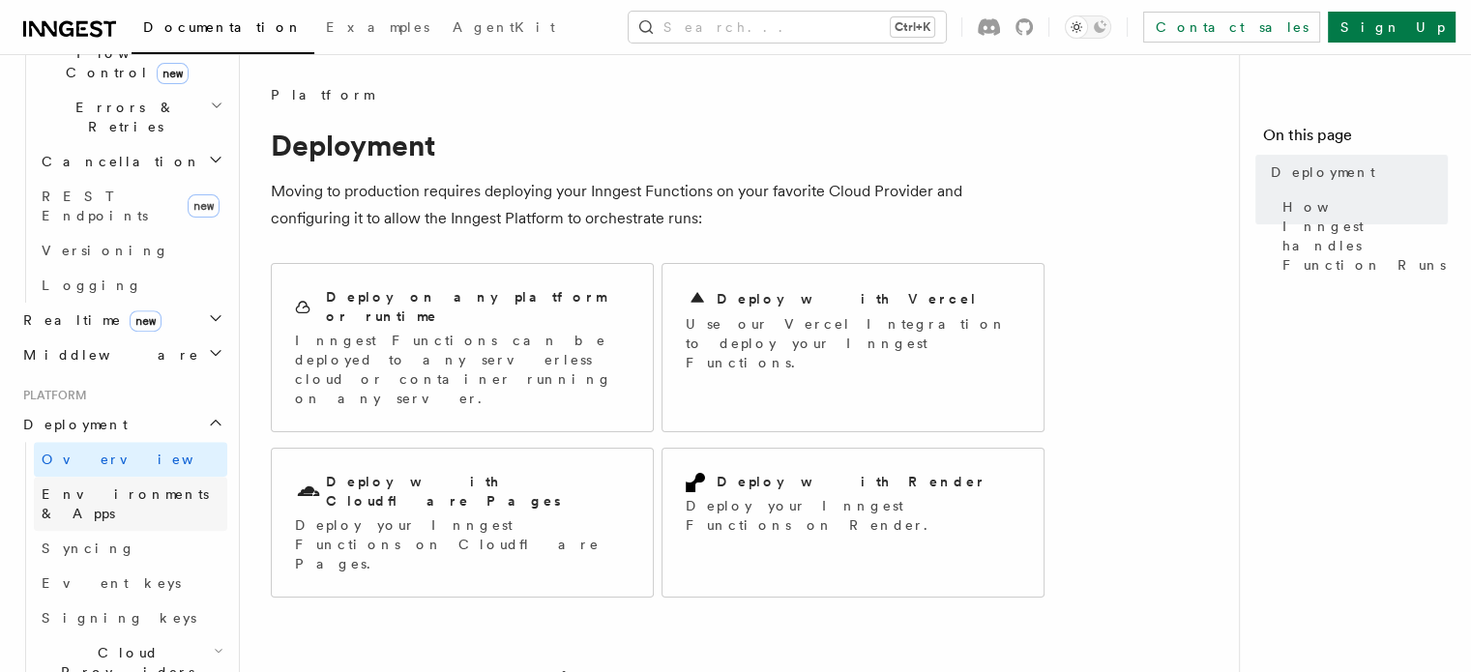
click at [95, 486] on span "Environments & Apps" at bounding box center [125, 503] width 167 height 35
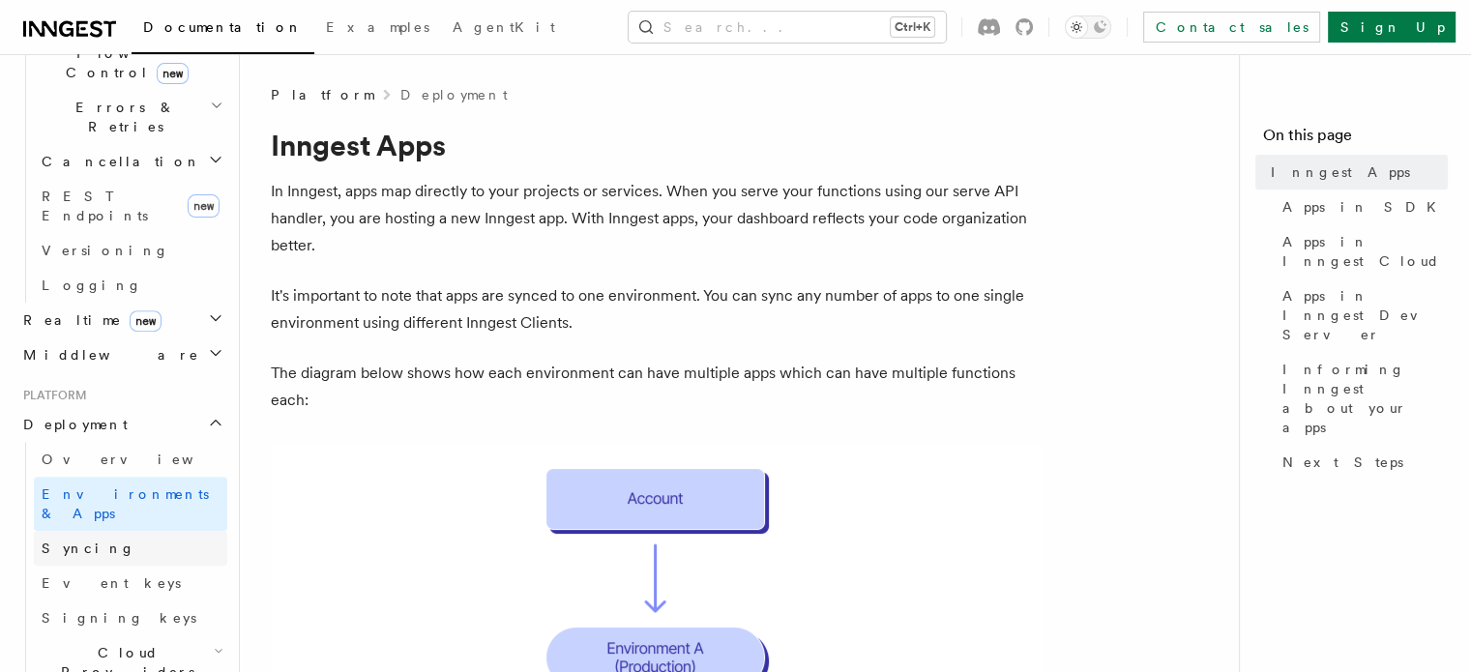
click at [74, 540] on span "Syncing" at bounding box center [89, 547] width 94 height 15
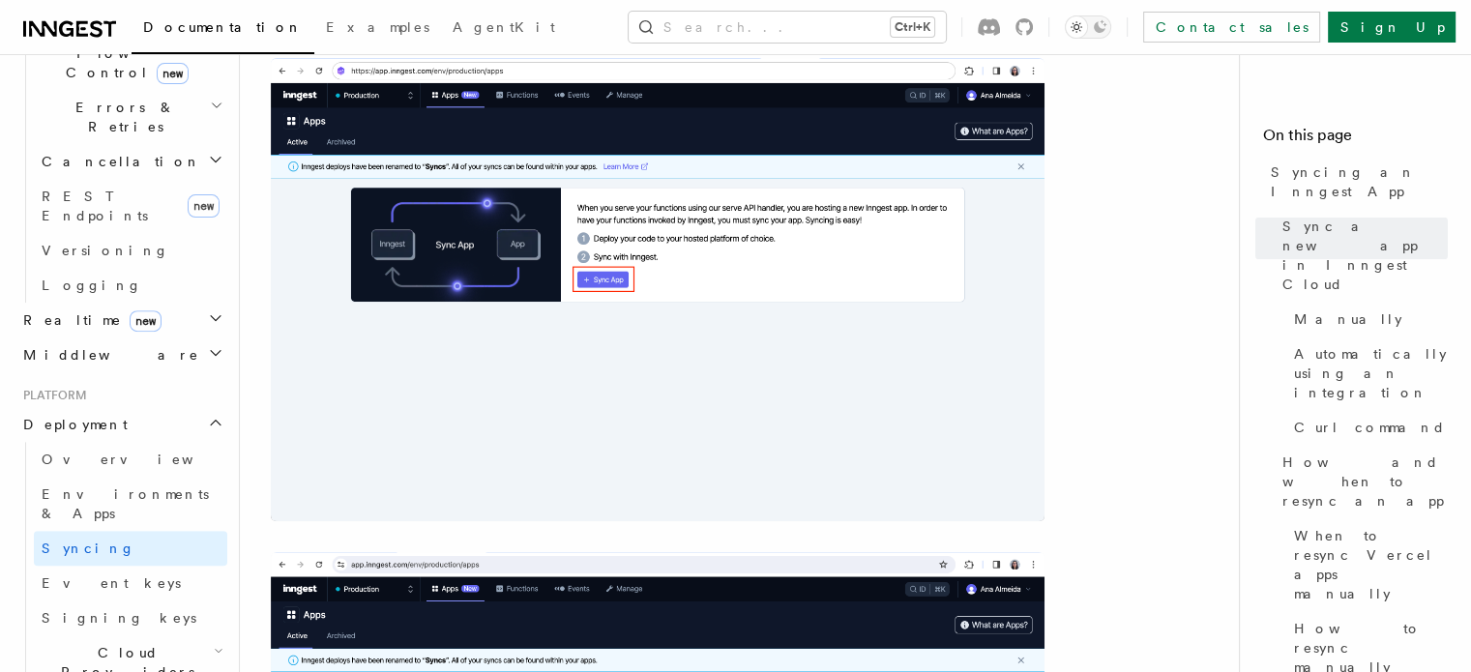
scroll to position [599, 0]
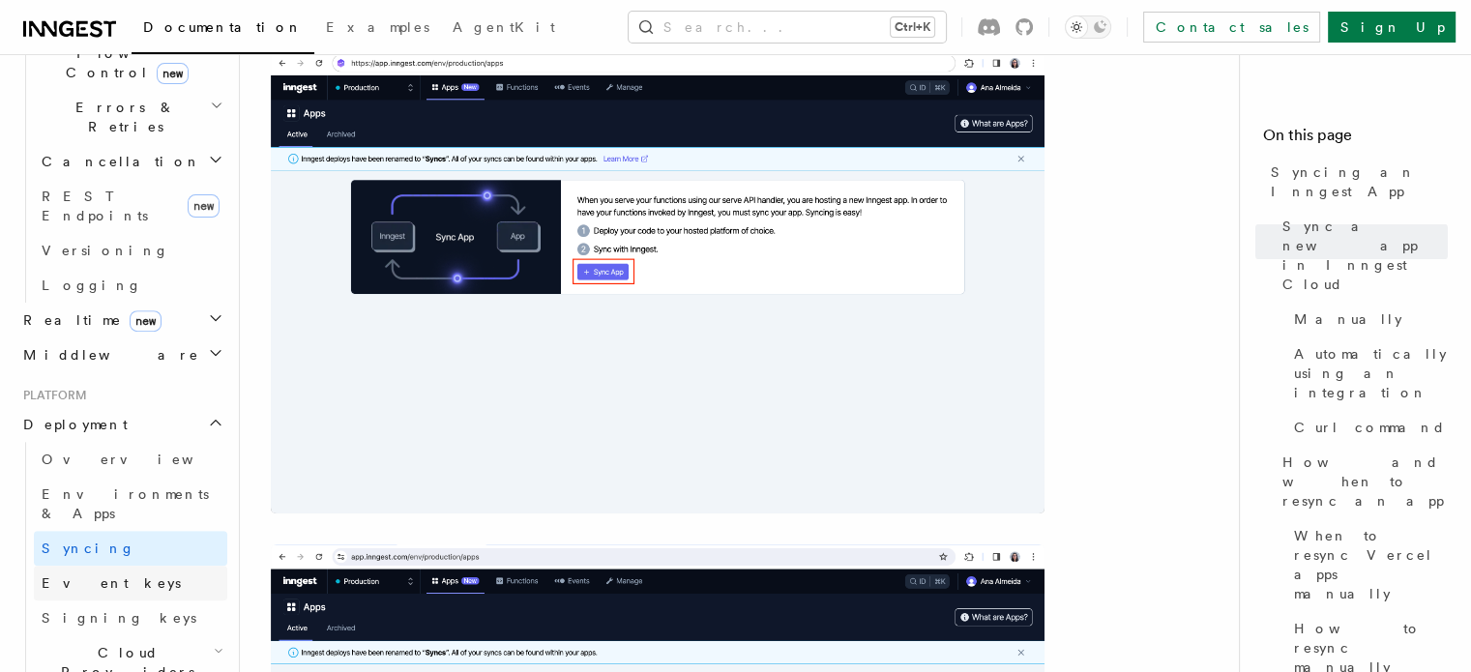
click at [81, 566] on link "Event keys" at bounding box center [130, 583] width 193 height 35
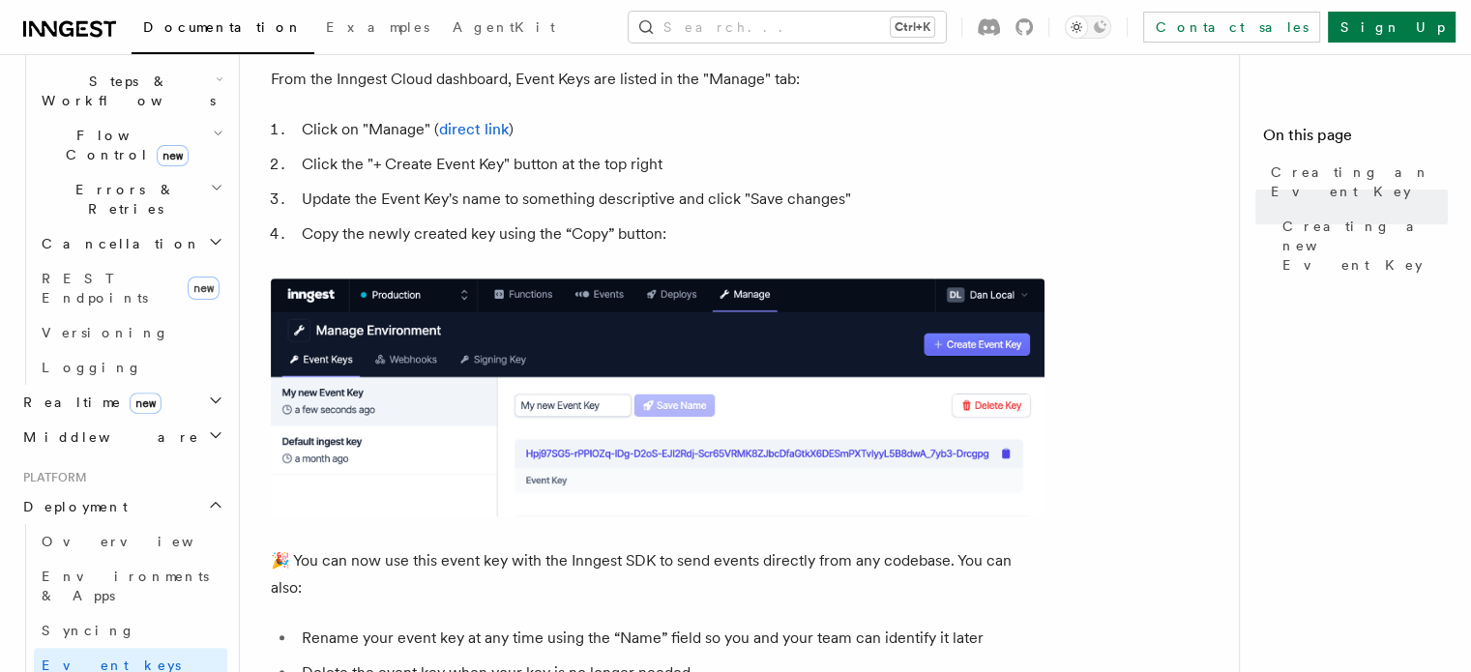
scroll to position [646, 0]
click at [113, 418] on h2 "Middleware" at bounding box center [121, 435] width 212 height 35
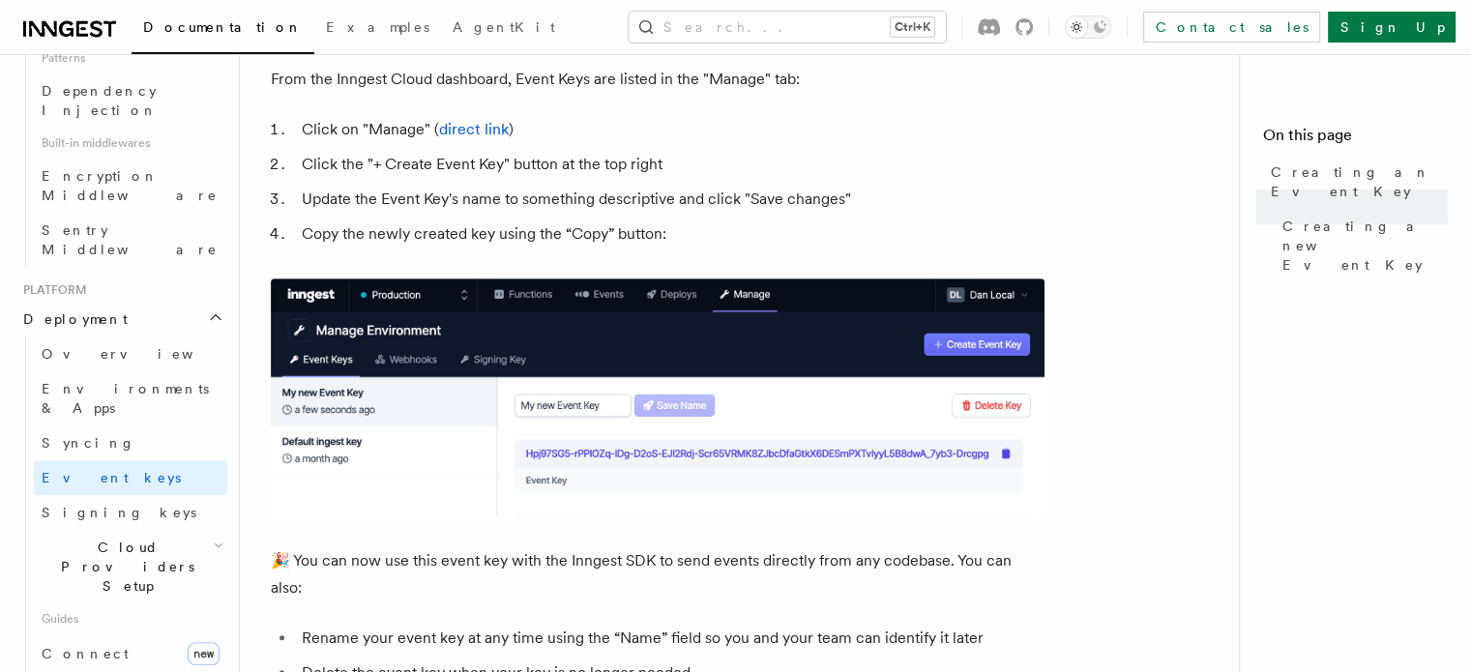
scroll to position [1338, 0]
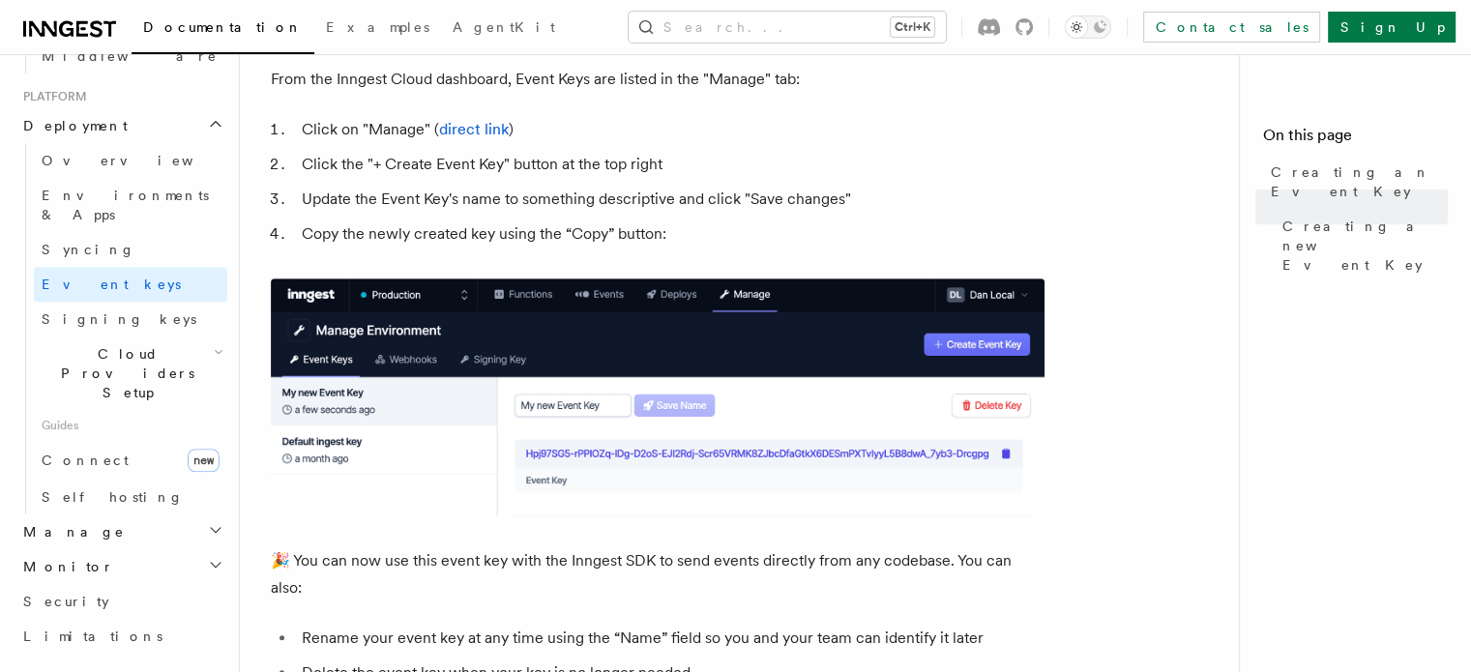
click at [83, 514] on h2 "Manage" at bounding box center [121, 531] width 212 height 35
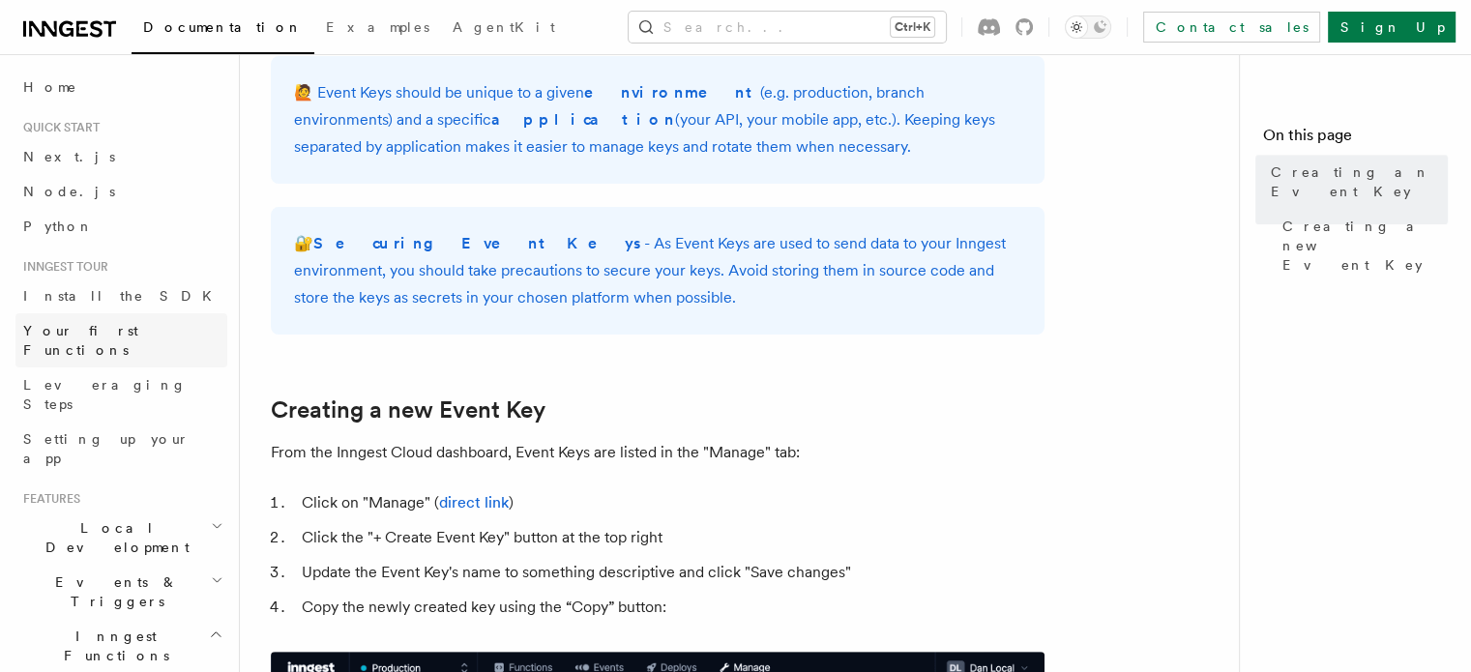
scroll to position [547, 0]
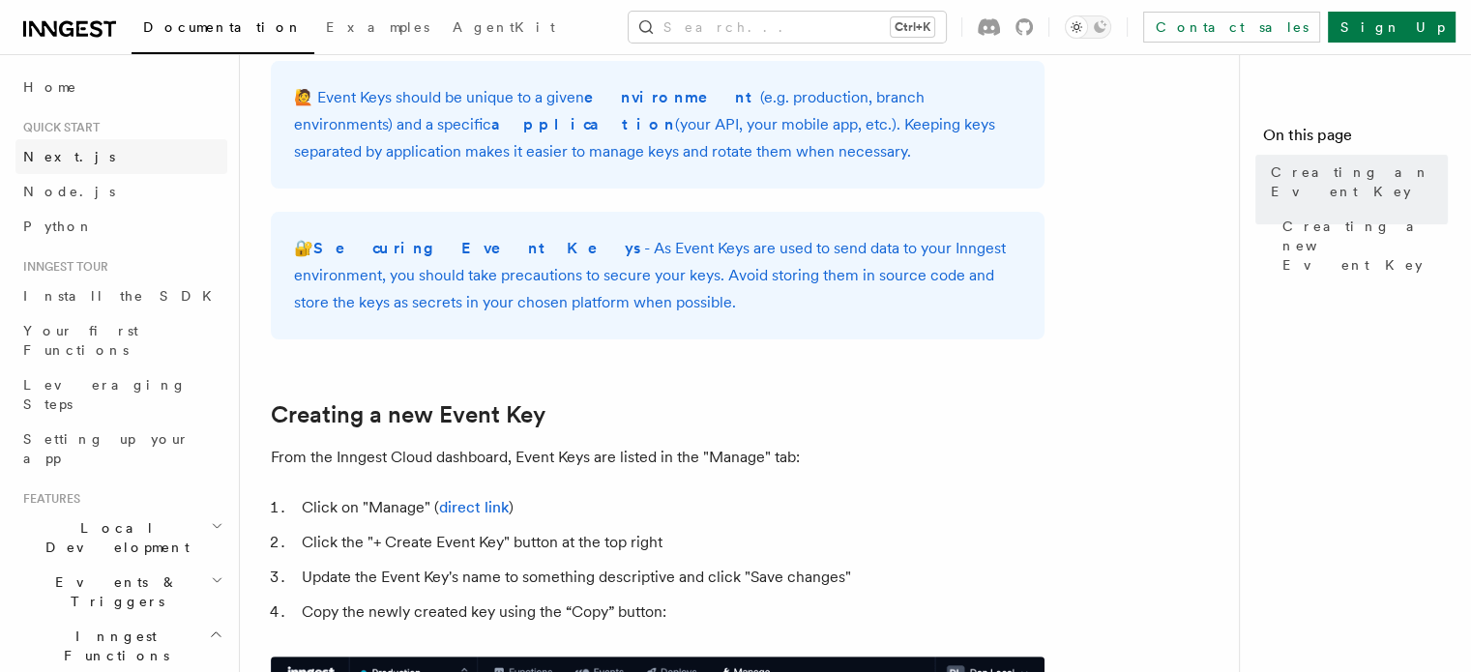
click at [55, 160] on span "Next.js" at bounding box center [69, 156] width 92 height 15
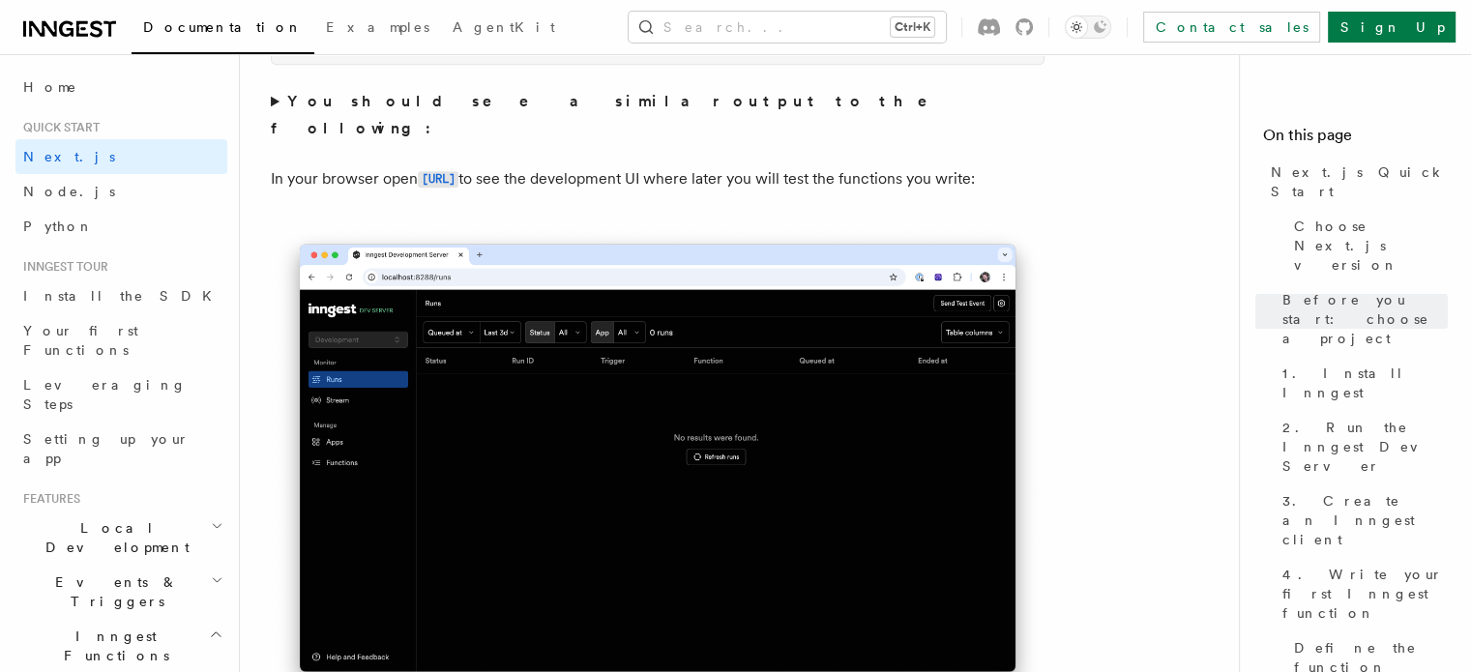
click at [510, 347] on img at bounding box center [657, 467] width 773 height 486
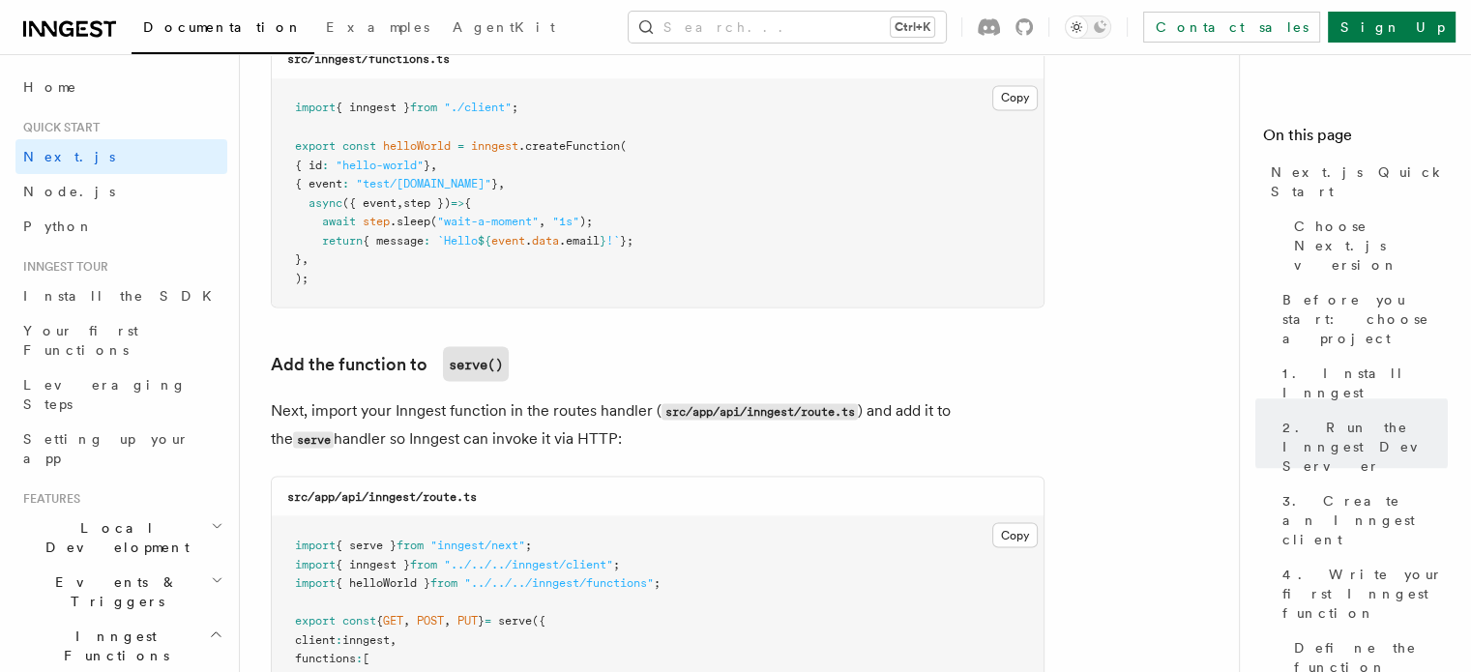
scroll to position [3473, 0]
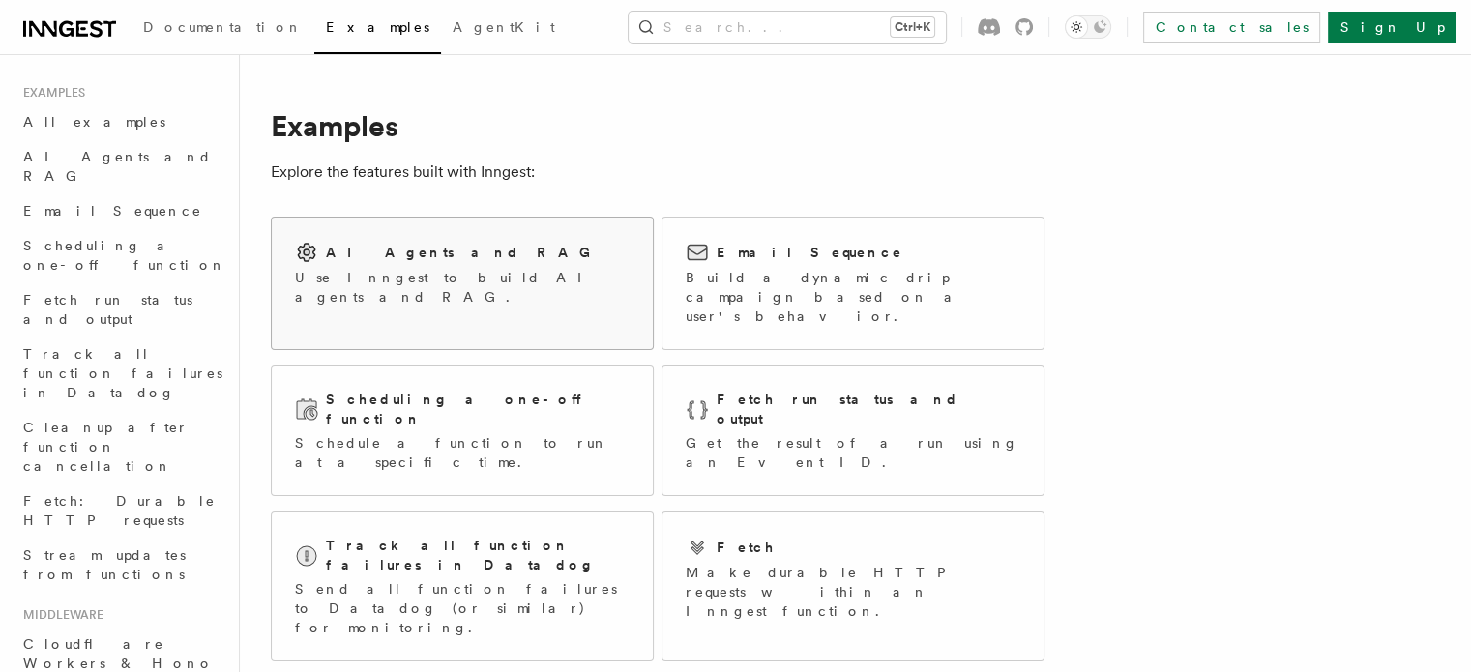
click at [470, 249] on div "AI Agents and RAG" at bounding box center [462, 252] width 335 height 23
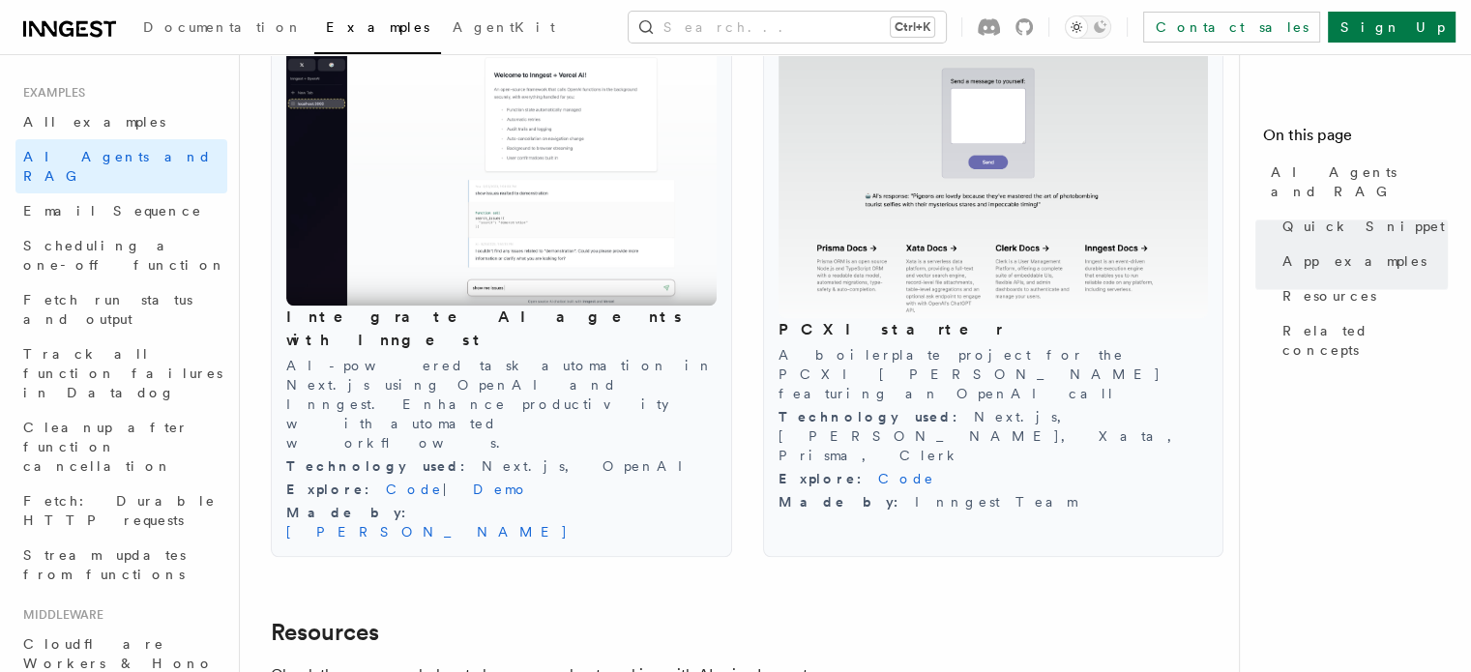
scroll to position [2165, 0]
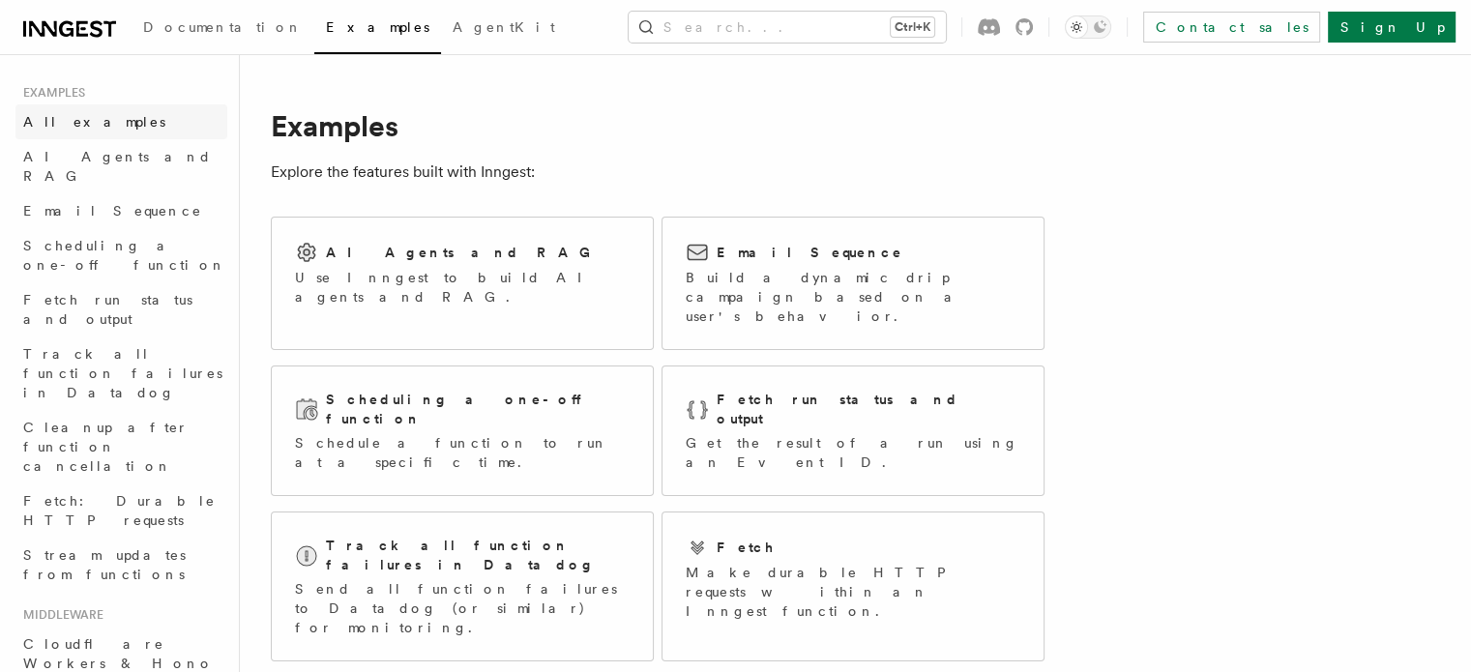
click at [82, 120] on span "All examples" at bounding box center [94, 121] width 142 height 15
click at [69, 238] on span "Scheduling a one-off function" at bounding box center [124, 255] width 203 height 35
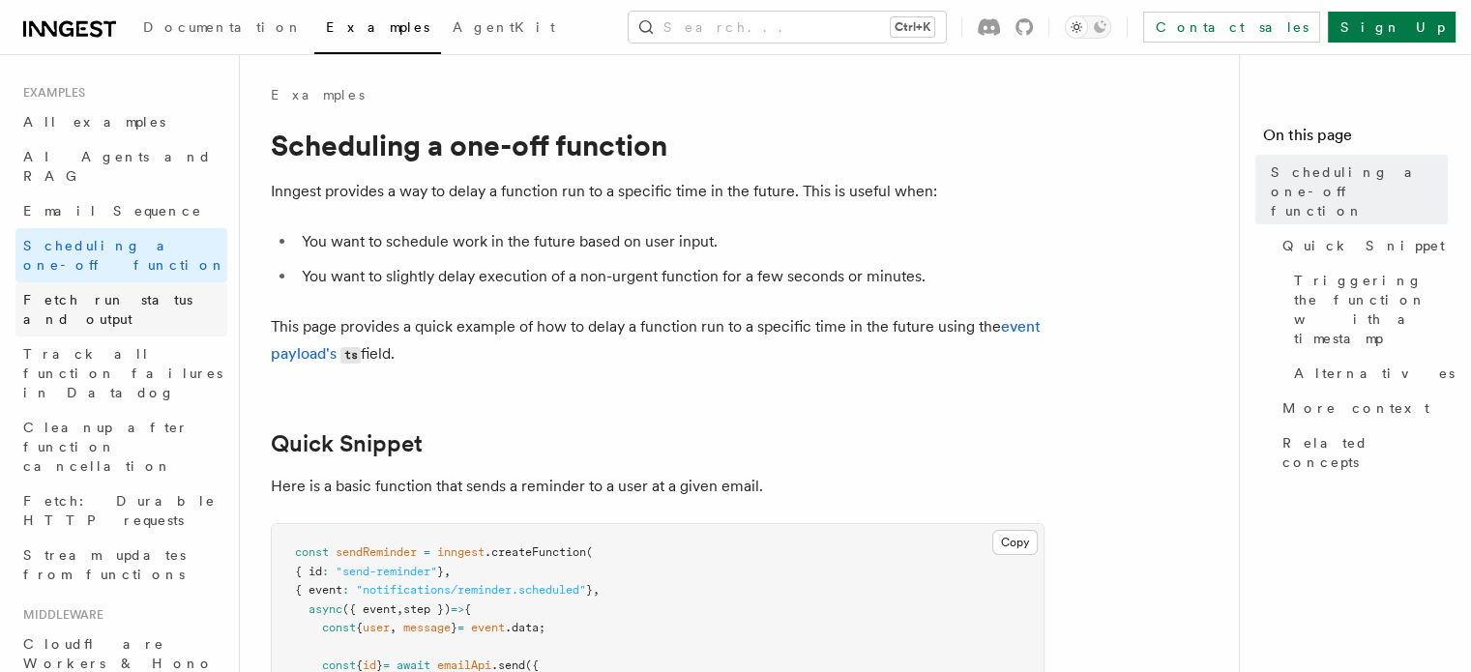
click at [71, 292] on span "Fetch run status and output" at bounding box center [107, 309] width 169 height 35
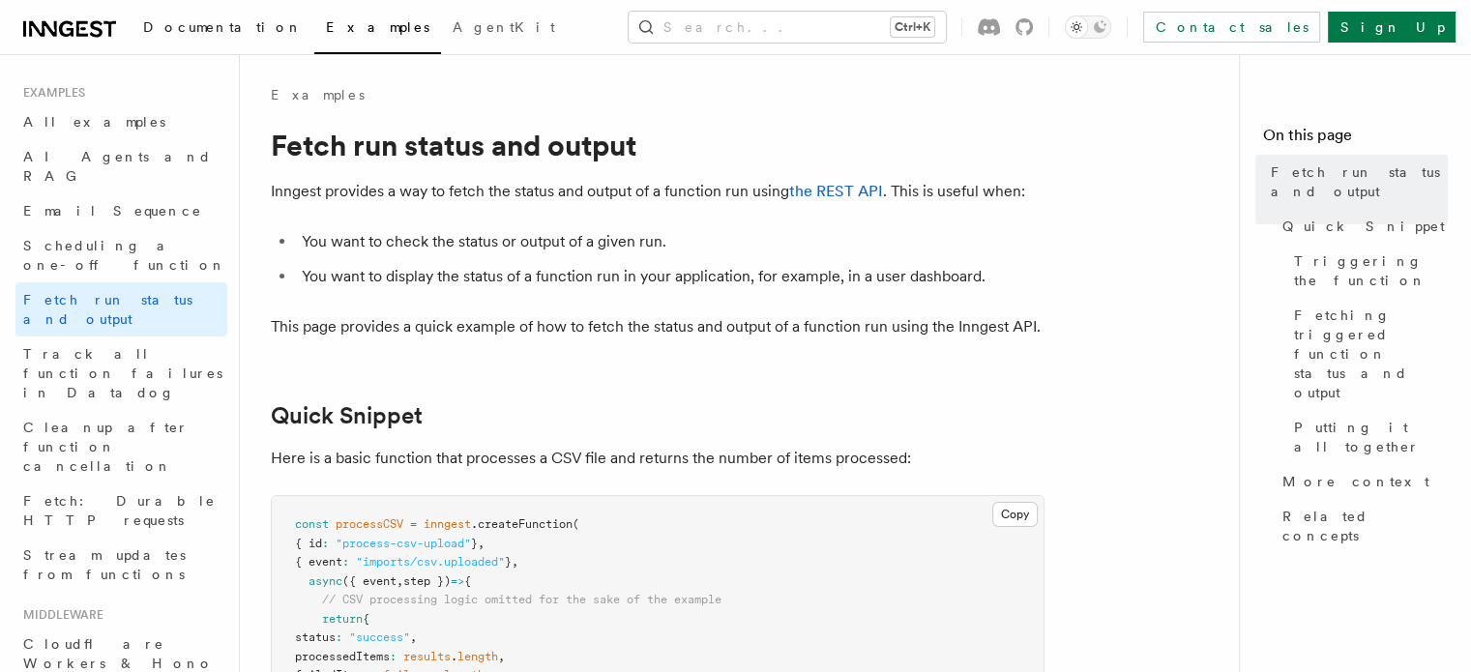
click at [189, 26] on span "Documentation" at bounding box center [223, 26] width 160 height 15
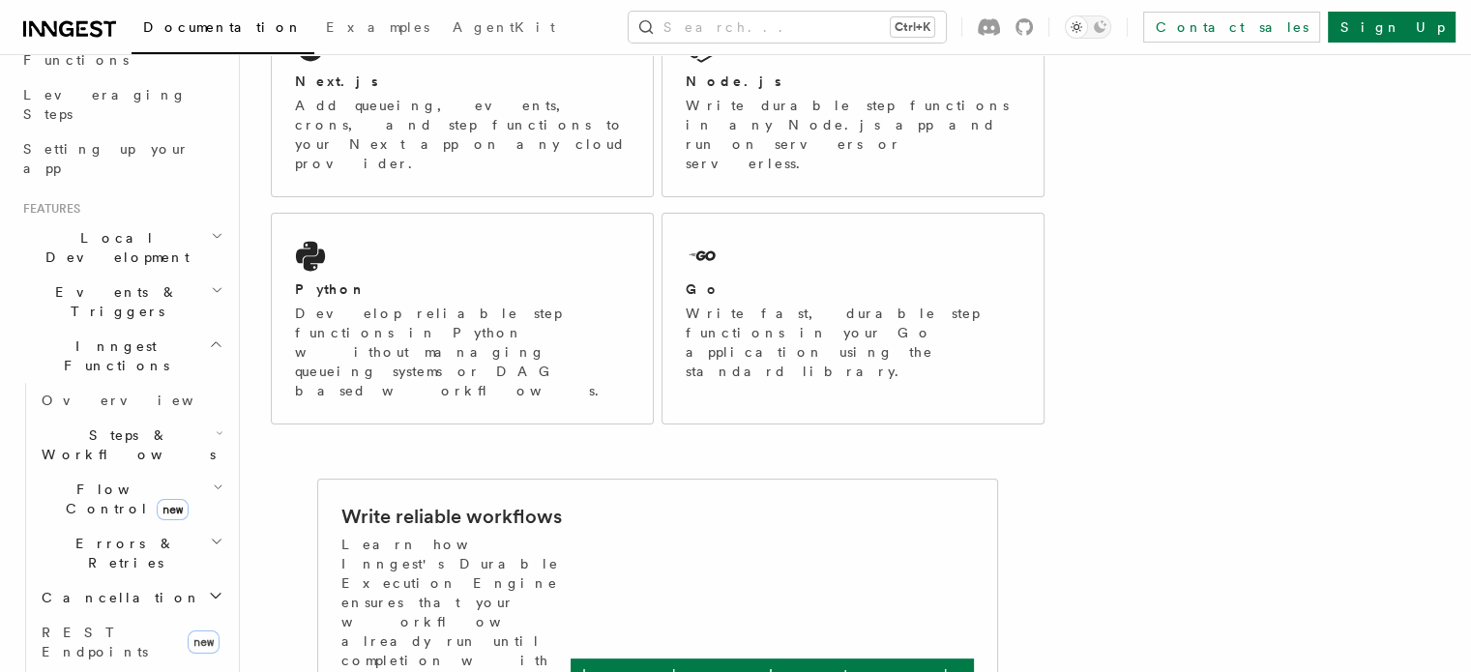
scroll to position [281, 0]
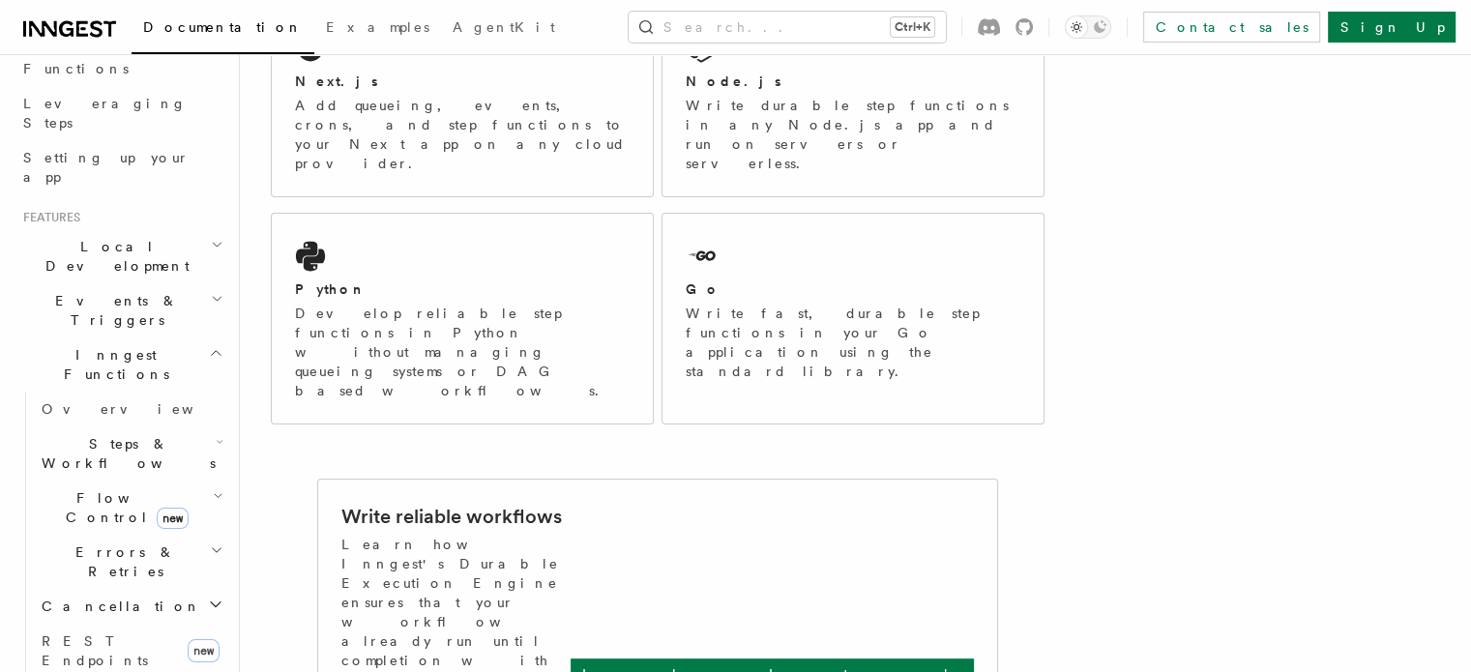
click at [178, 337] on h2 "Inngest Functions" at bounding box center [121, 364] width 212 height 54
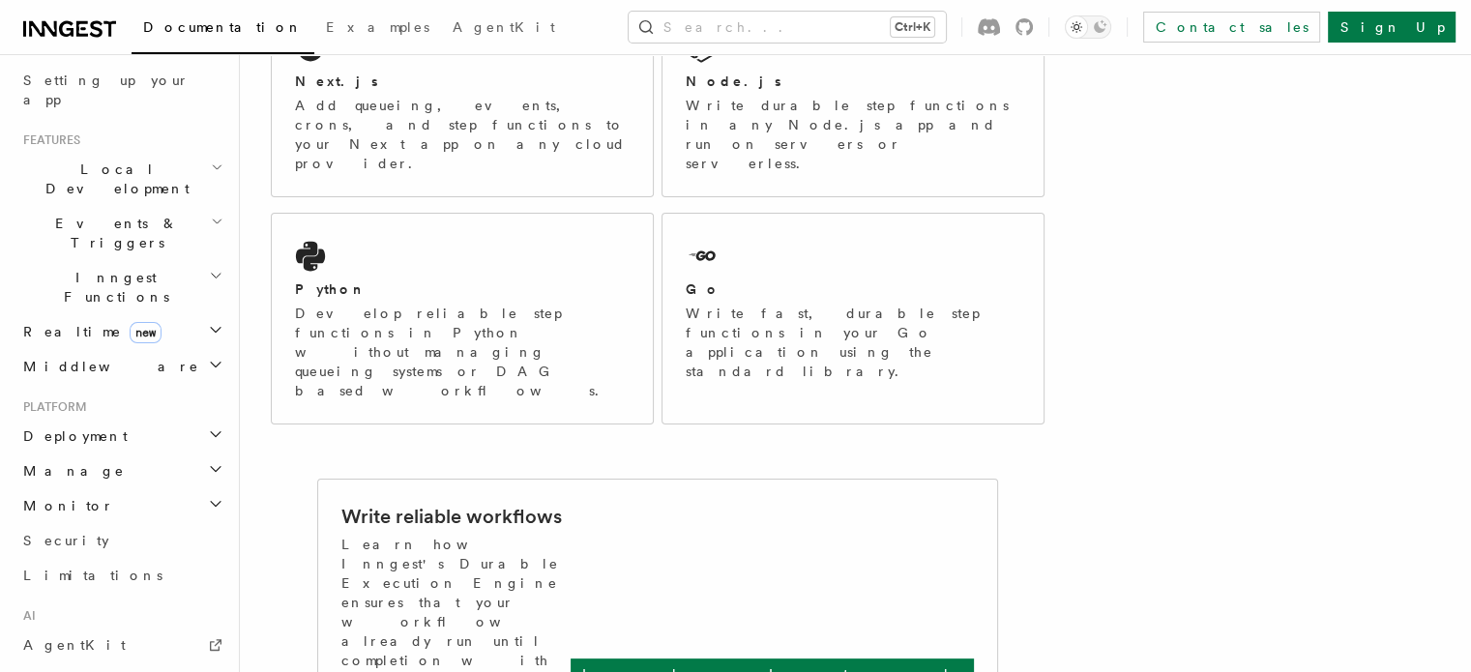
scroll to position [360, 0]
click at [208, 425] on icon "button" at bounding box center [215, 432] width 15 height 15
click at [183, 418] on h2 "Deployment" at bounding box center [121, 435] width 212 height 35
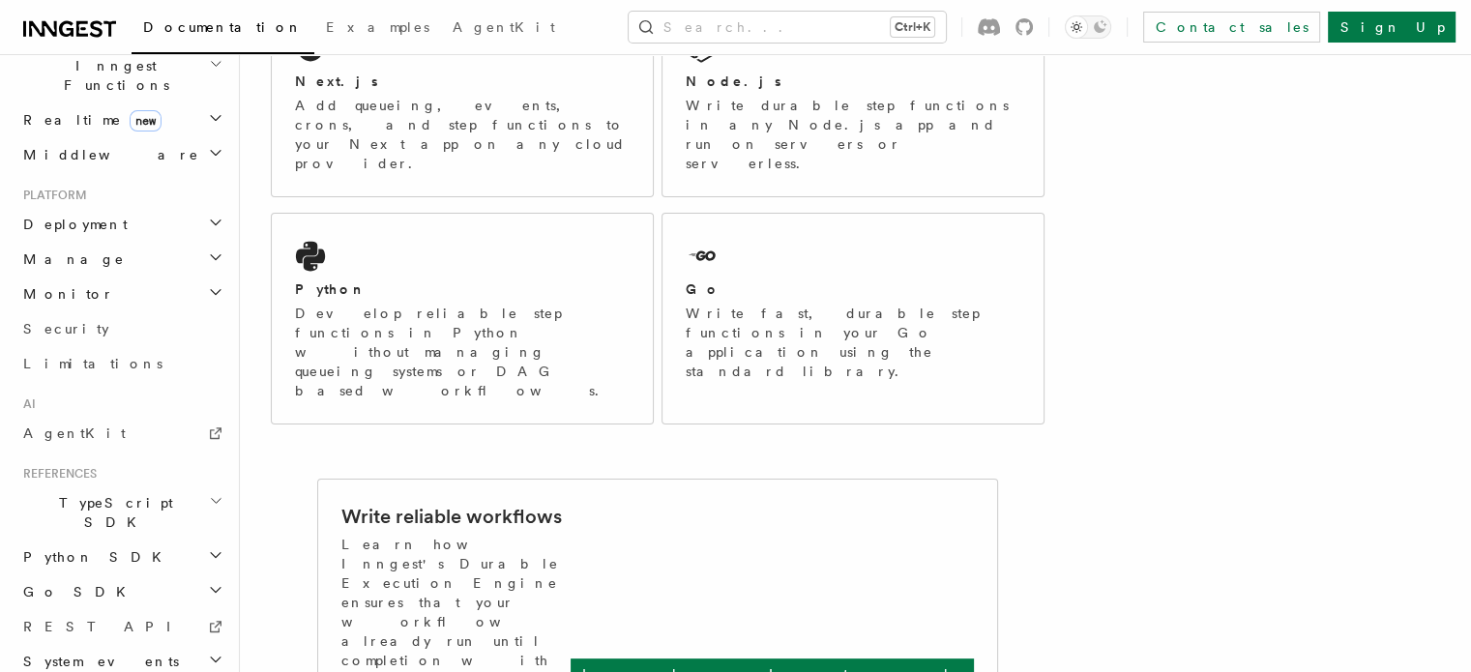
scroll to position [572, 0]
click at [208, 248] on icon "button" at bounding box center [215, 255] width 15 height 15
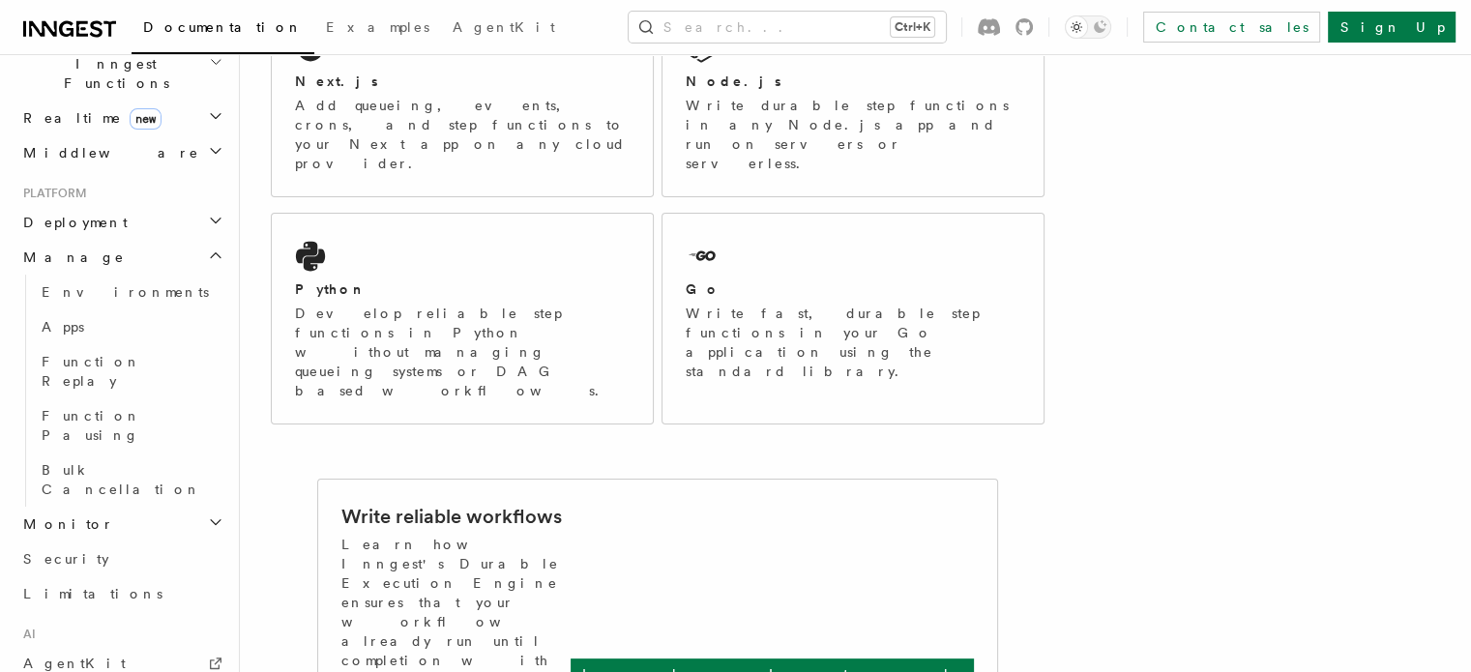
click at [208, 213] on icon "button" at bounding box center [215, 220] width 15 height 15
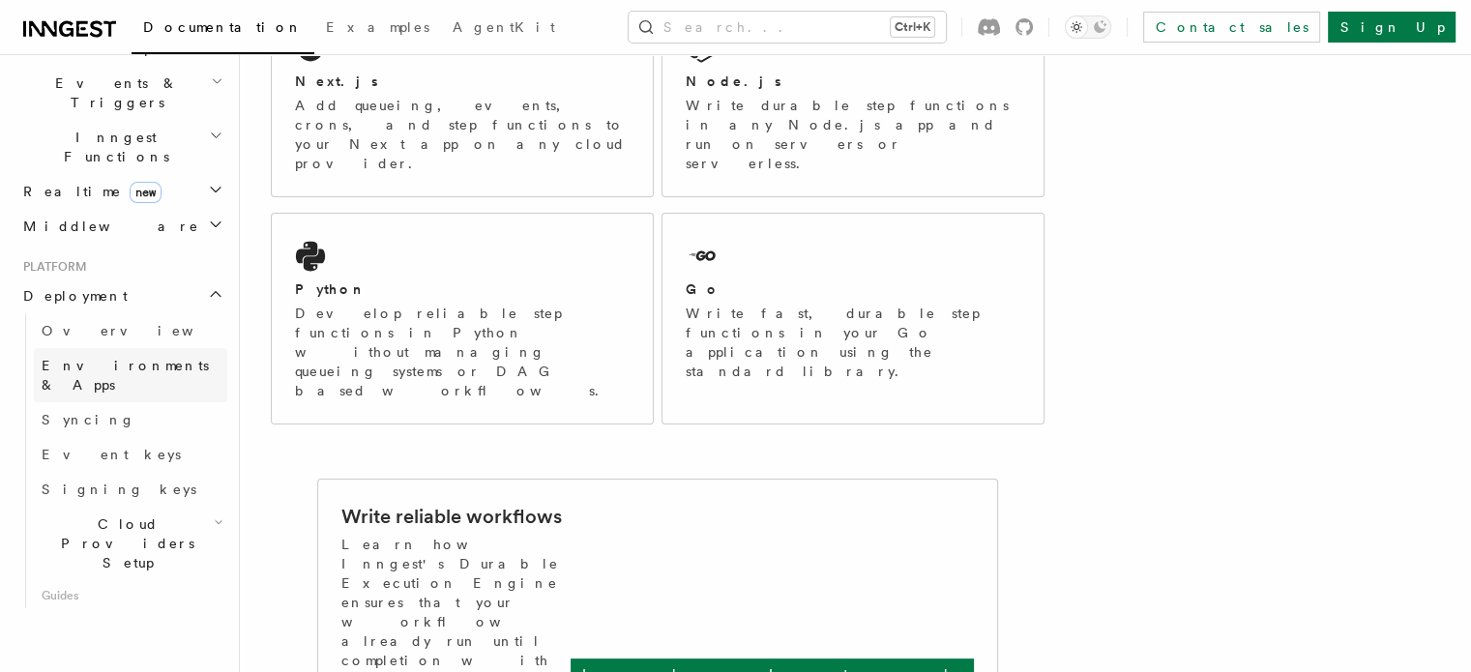
scroll to position [530, 0]
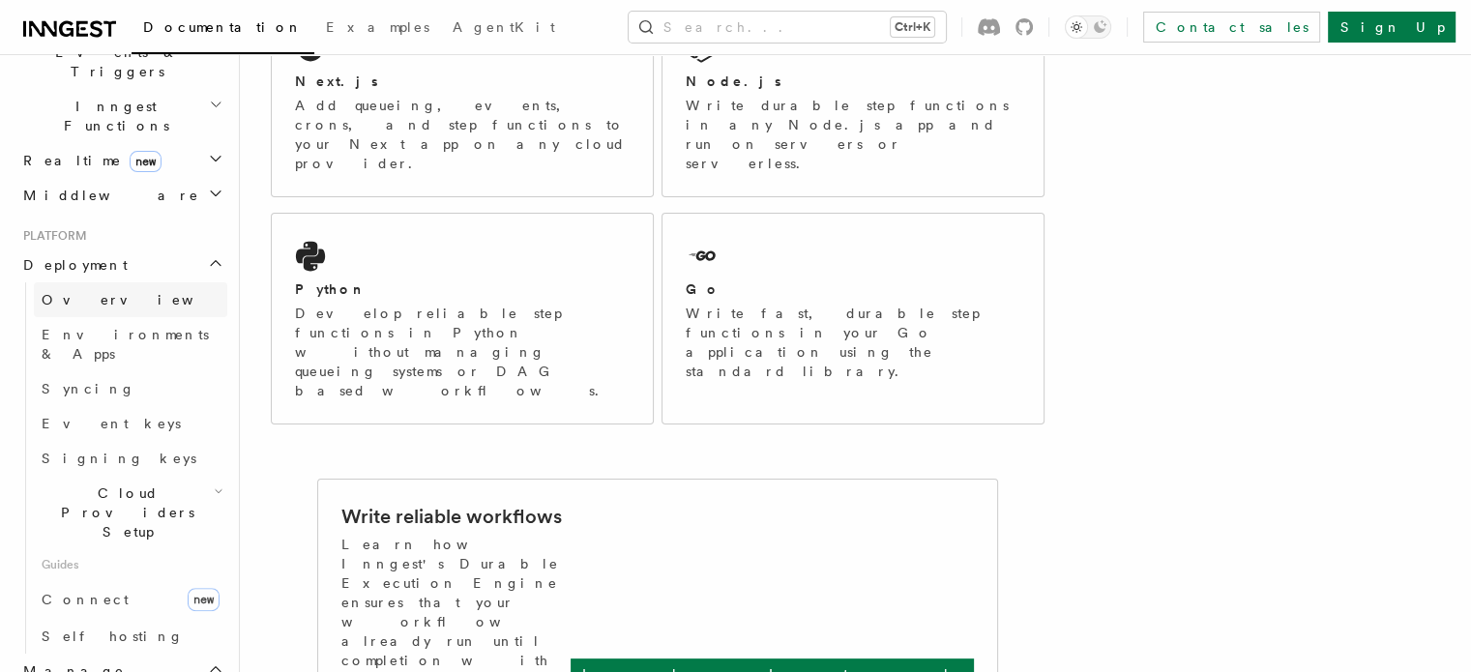
click at [77, 292] on span "Overview" at bounding box center [141, 299] width 199 height 15
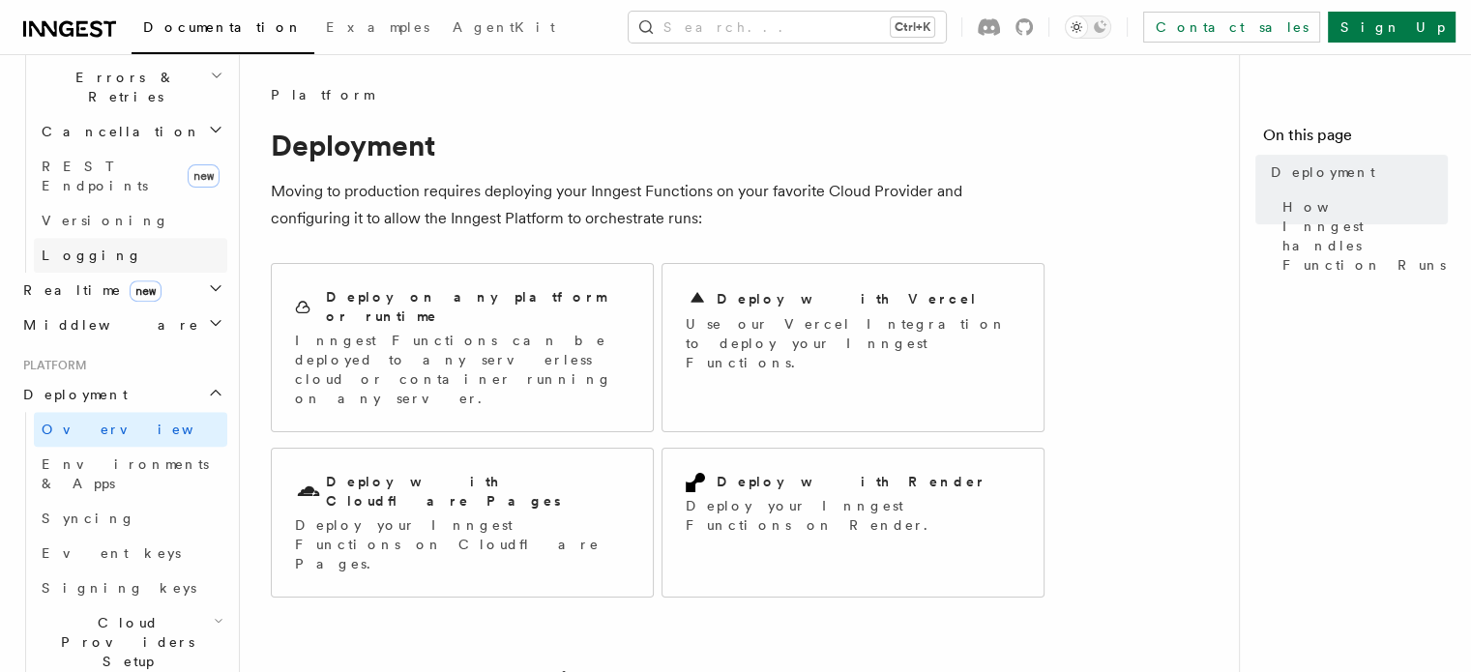
scroll to position [757, 0]
click at [124, 455] on span "Environments & Apps" at bounding box center [125, 472] width 167 height 35
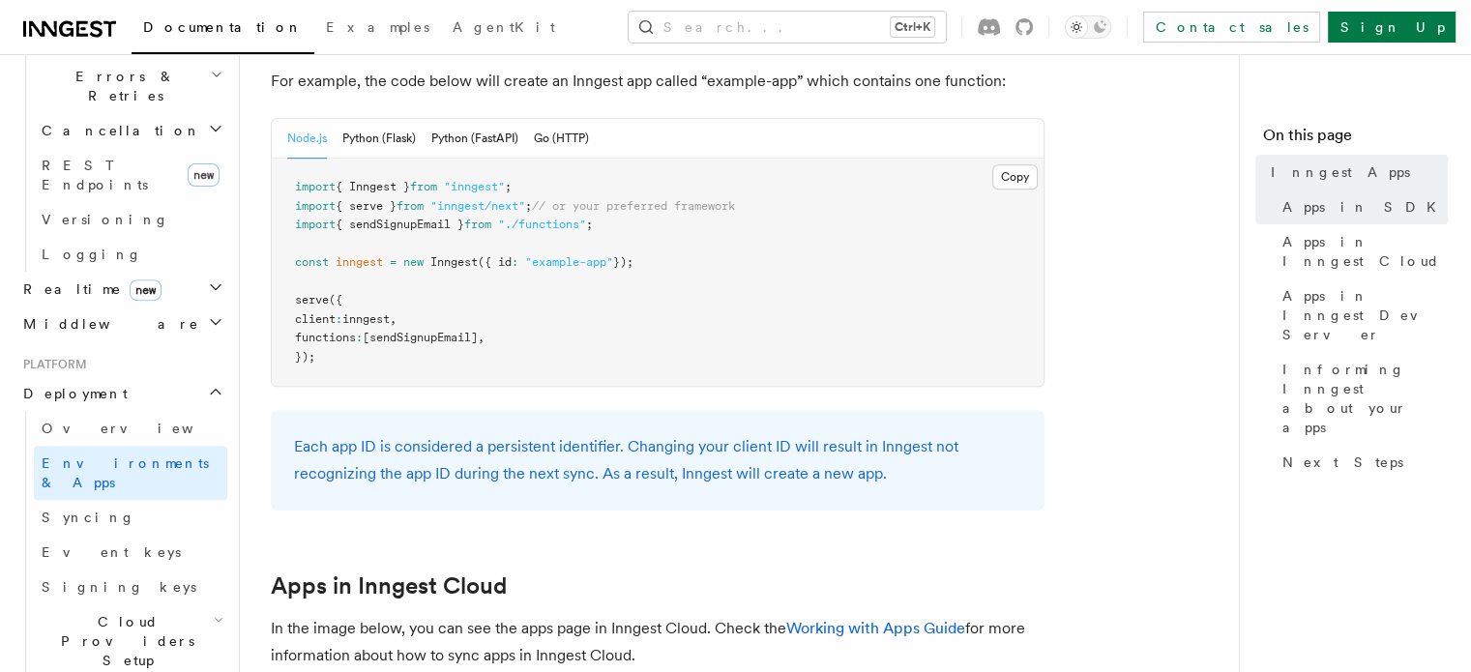
scroll to position [1120, 0]
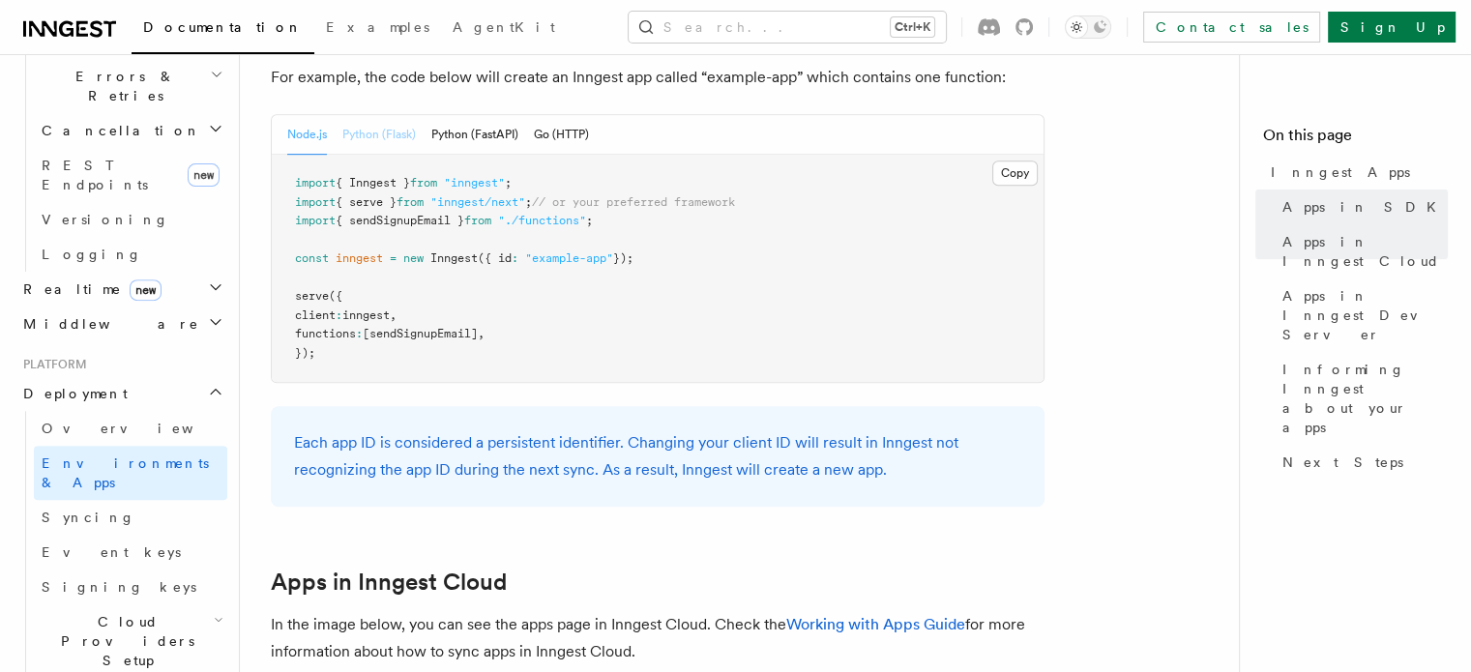
click at [392, 138] on button "Python (Flask)" at bounding box center [378, 135] width 73 height 40
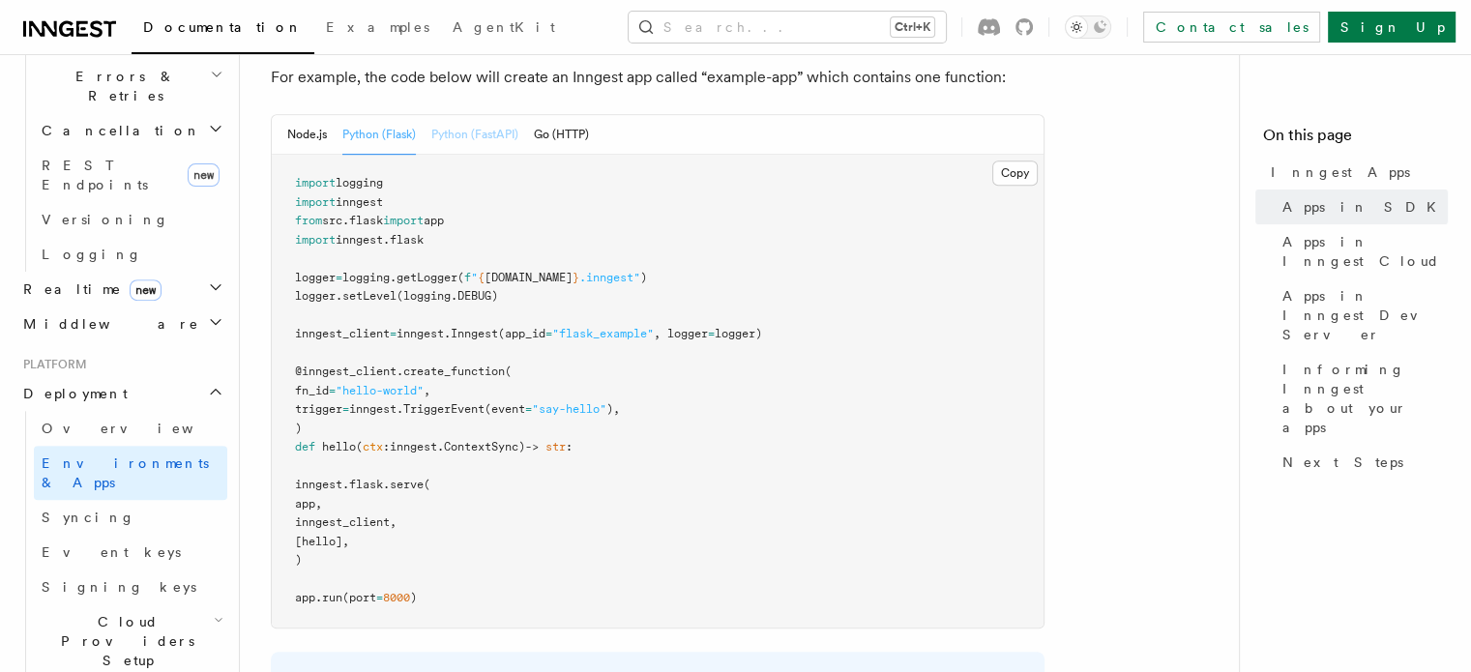
click at [472, 139] on button "Python (FastAPI)" at bounding box center [474, 135] width 87 height 40
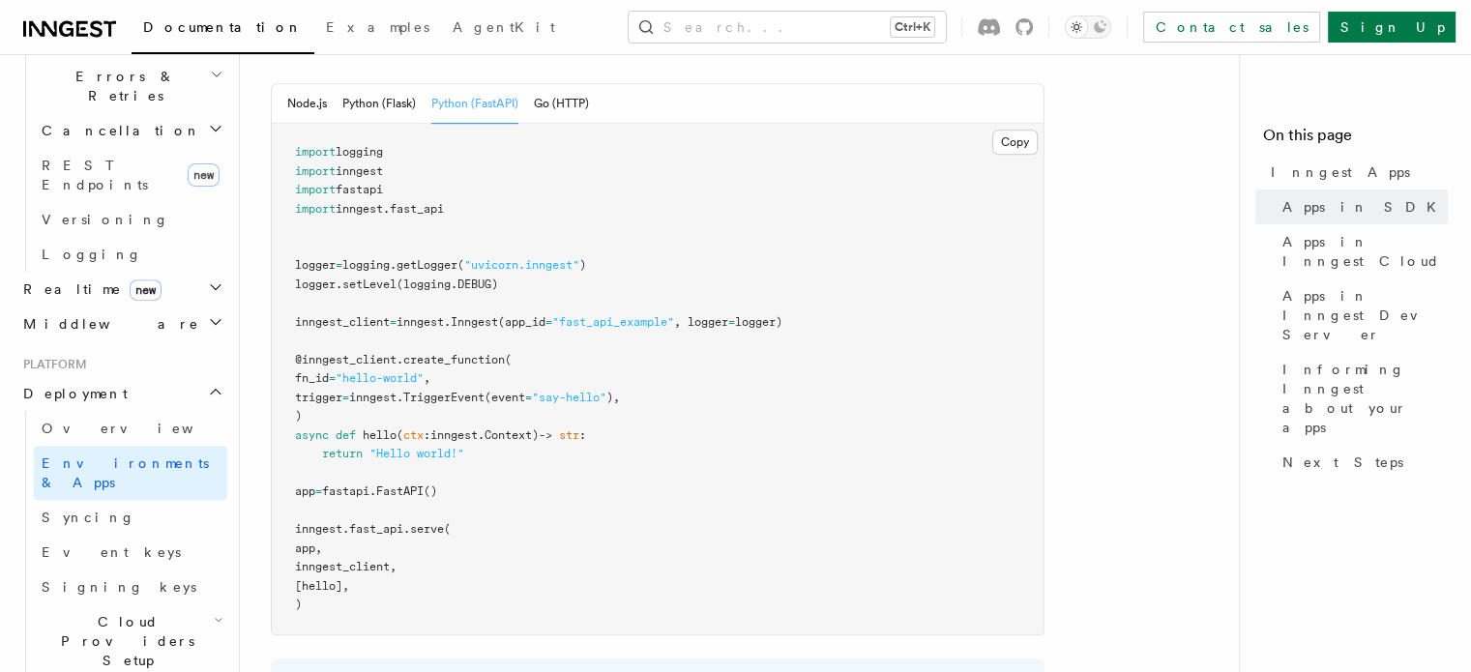
scroll to position [1062, 0]
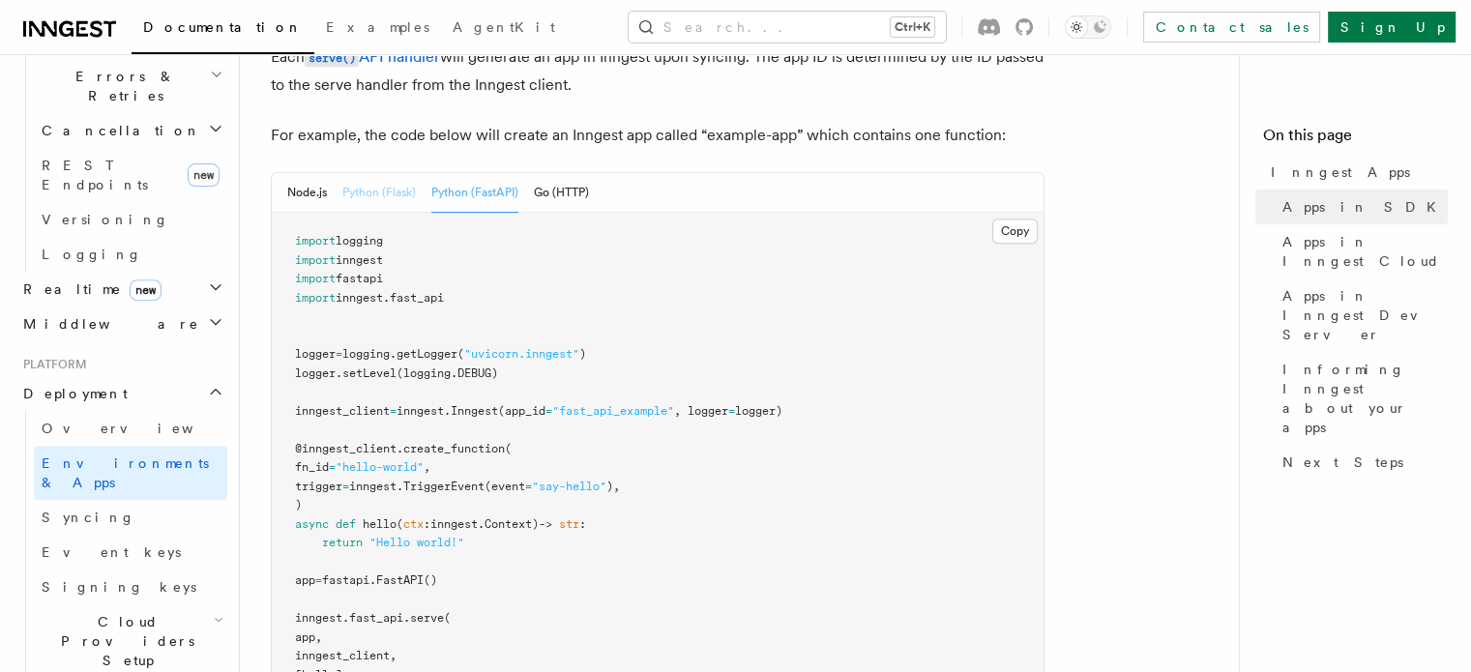
click at [373, 181] on button "Python (Flask)" at bounding box center [378, 193] width 73 height 40
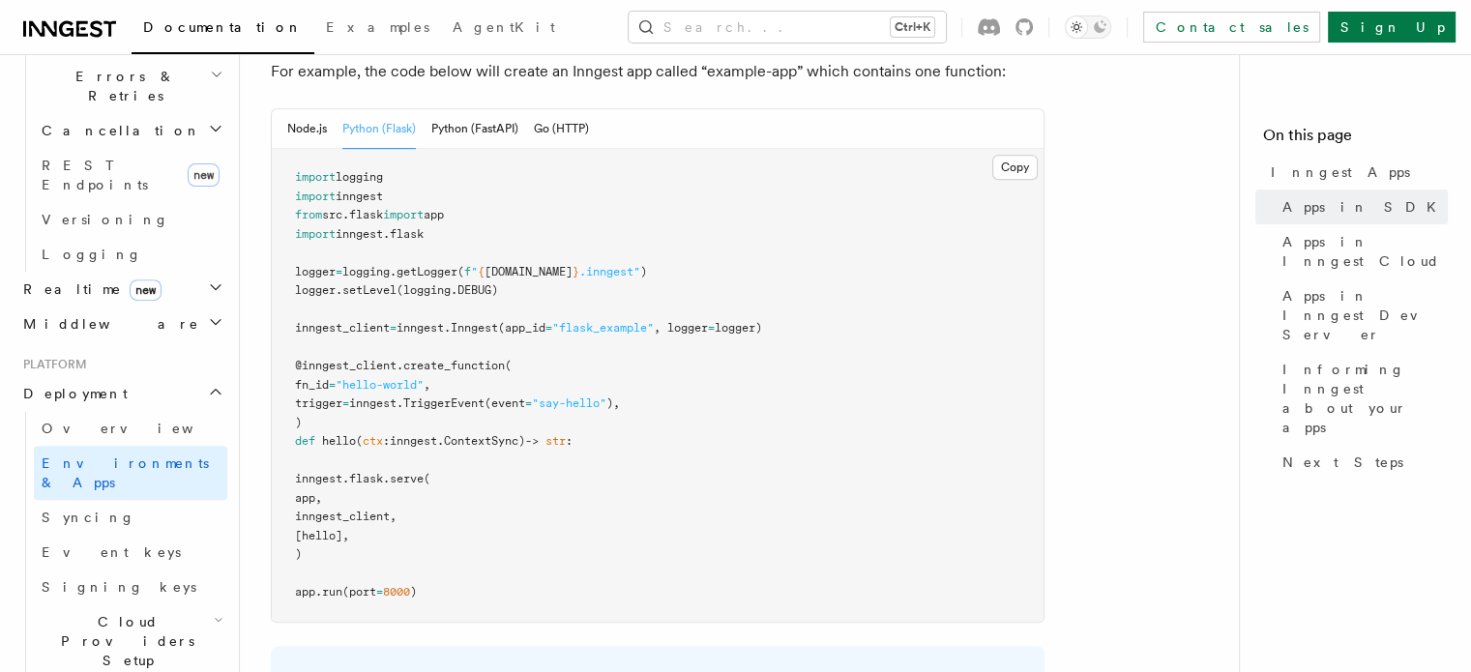
scroll to position [1123, 0]
click at [307, 132] on button "Node.js" at bounding box center [307, 131] width 40 height 40
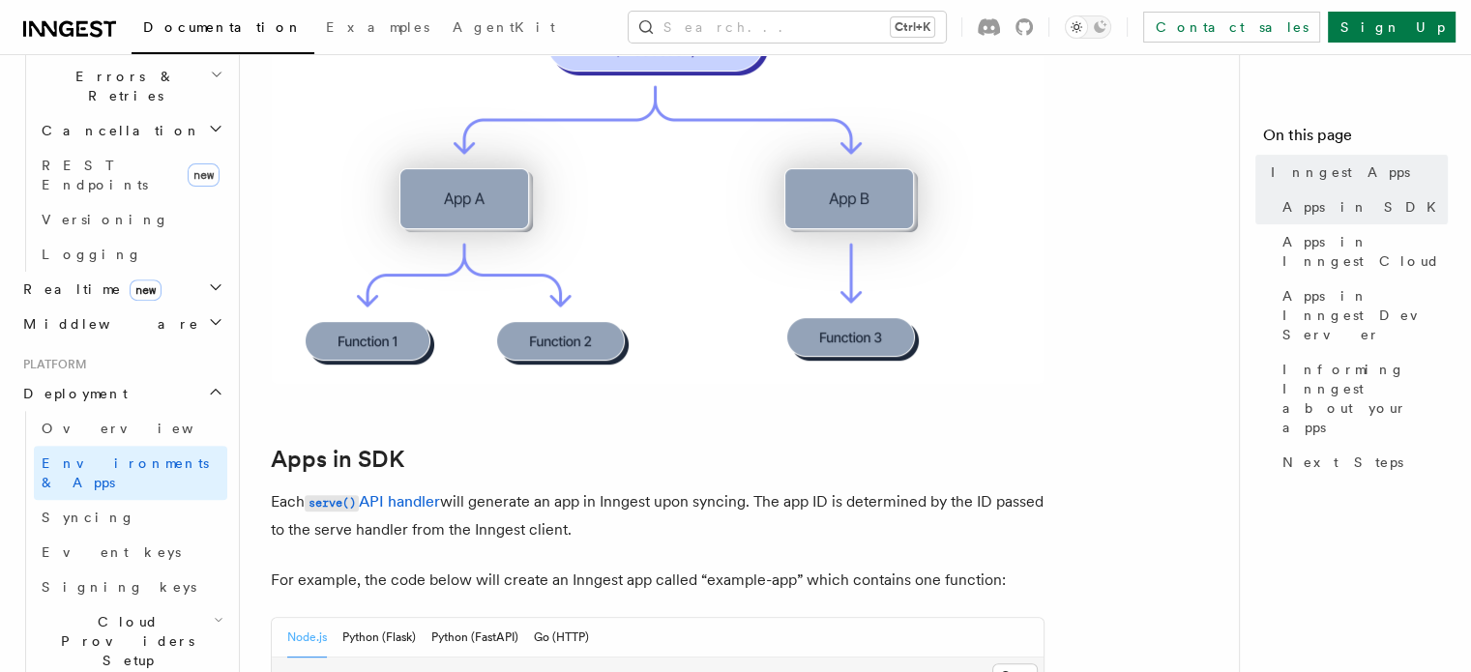
scroll to position [583, 0]
